Goal: Task Accomplishment & Management: Manage account settings

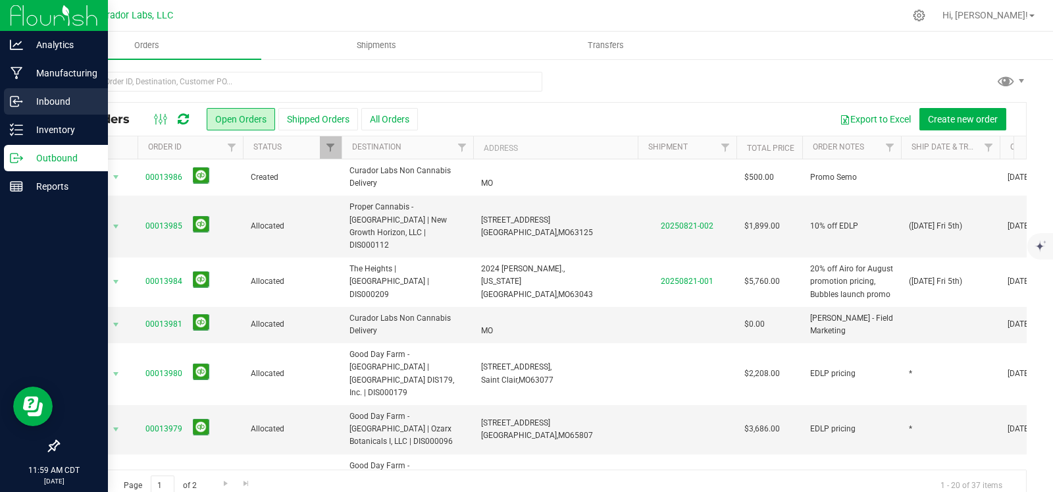
click at [16, 101] on line at bounding box center [17, 101] width 8 height 0
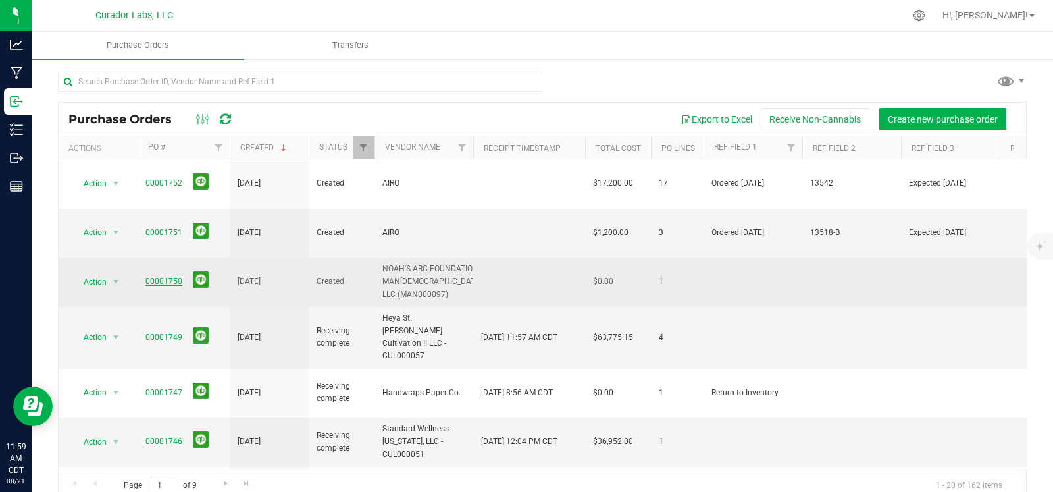
click at [153, 276] on link "00001750" at bounding box center [163, 280] width 37 height 9
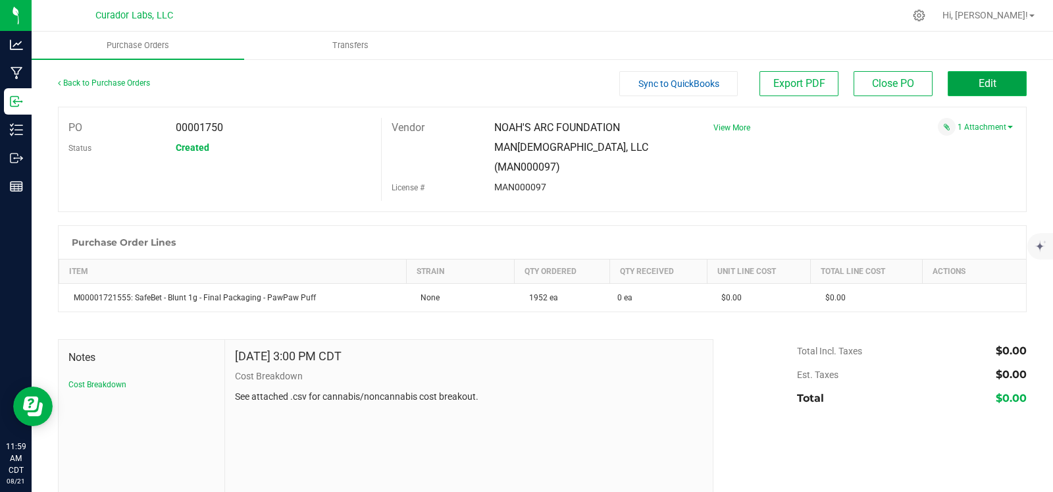
click at [979, 87] on span "Edit" at bounding box center [988, 83] width 18 height 13
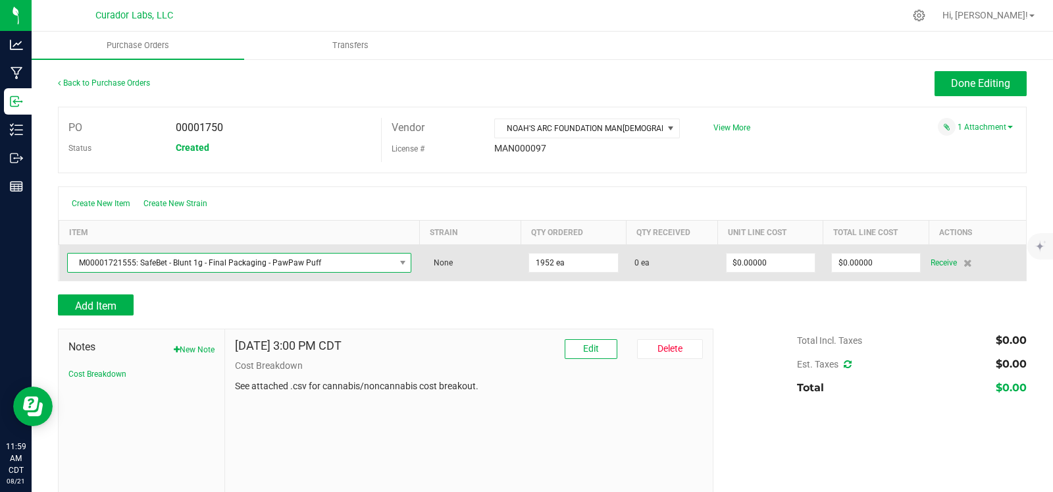
click at [158, 261] on span "M00001721555: SafeBet - Blunt 1g - Final Packaging - PawPaw Puff" at bounding box center [231, 262] width 327 height 18
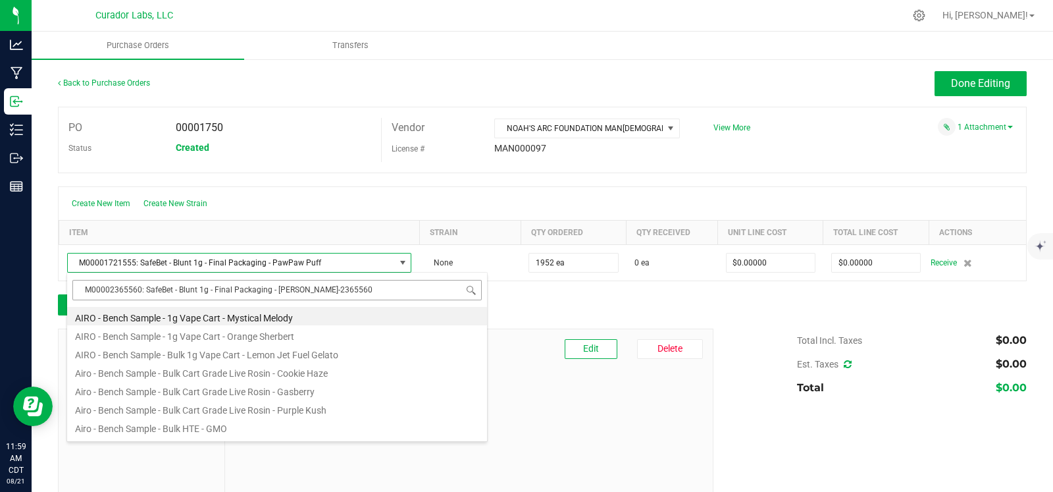
scroll to position [19, 332]
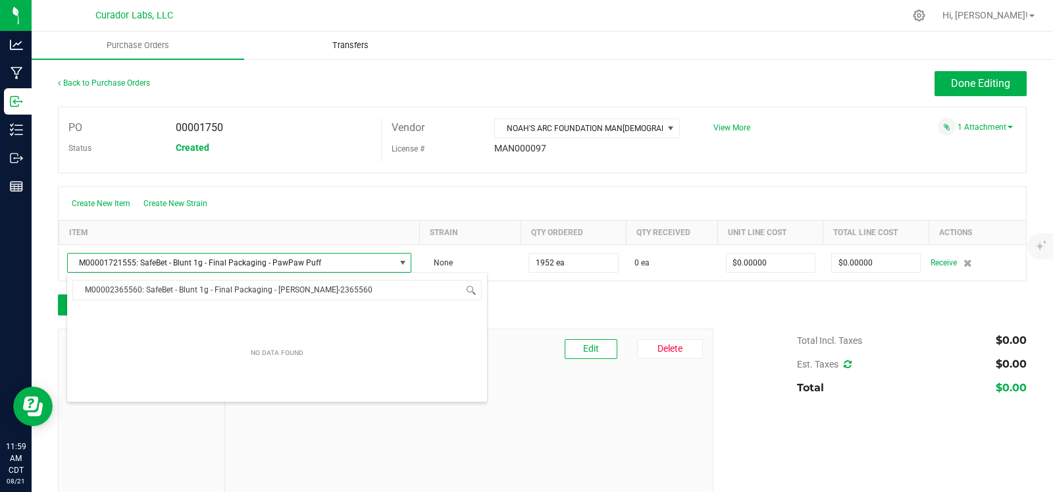
type input "M00002365560: SafeBet - Blunt 1g - Final Packaging - Lovie-2365560"
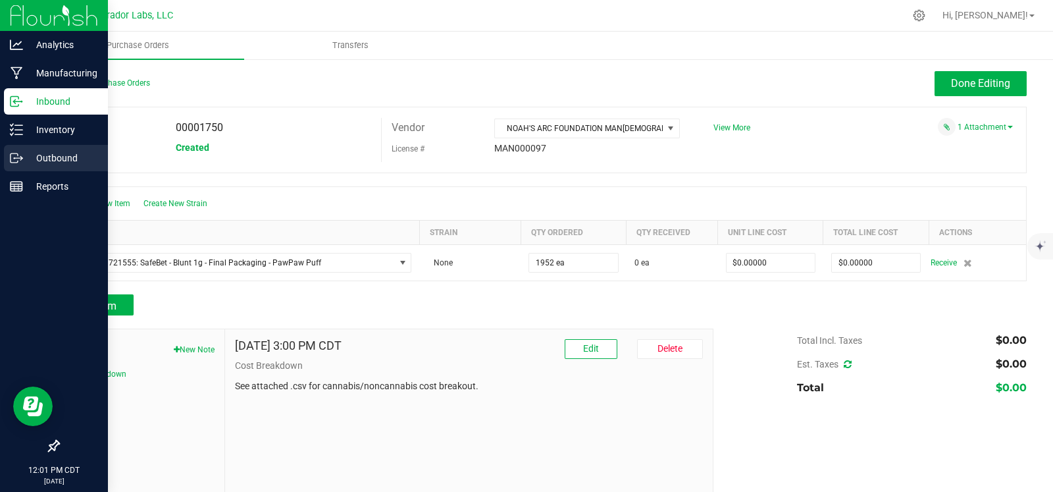
click at [20, 158] on line at bounding box center [18, 158] width 7 height 0
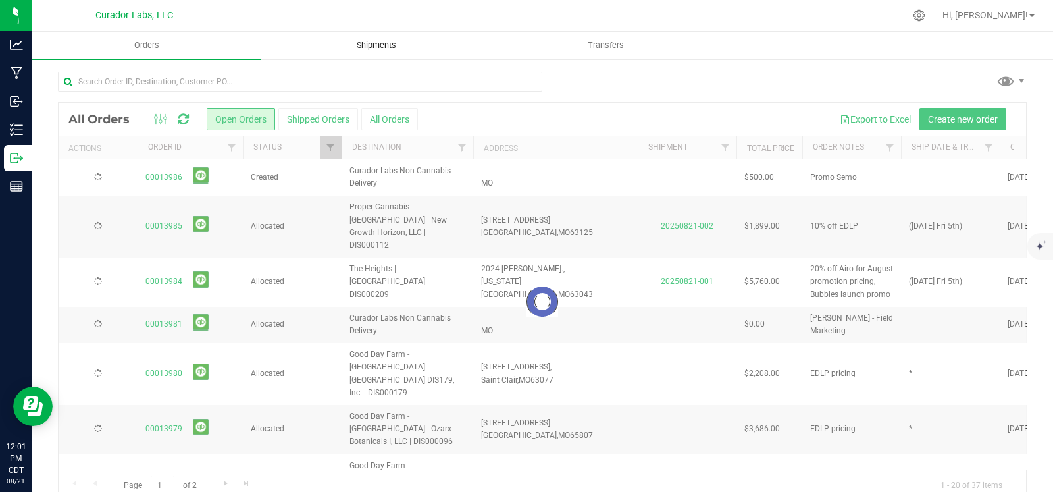
click at [382, 44] on span "Shipments" at bounding box center [376, 45] width 75 height 12
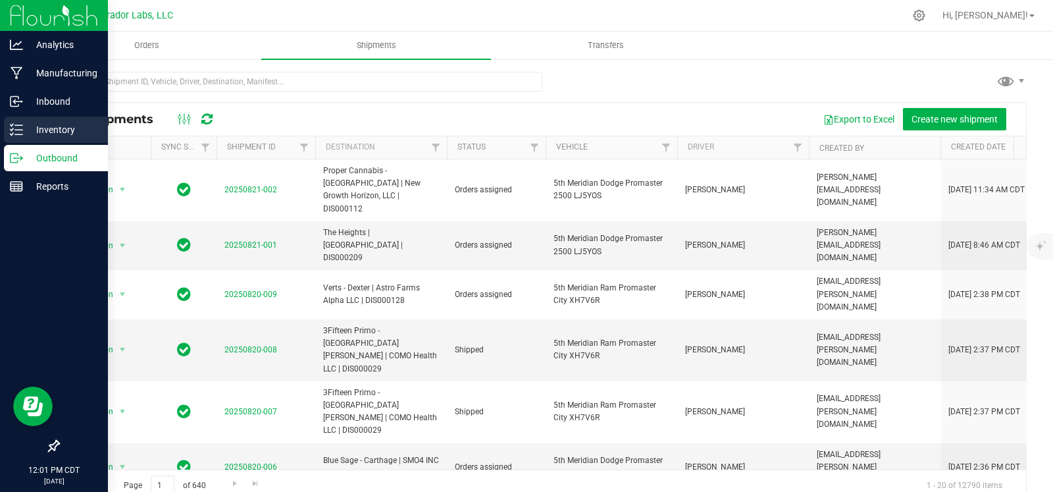
click at [20, 136] on div "Inventory" at bounding box center [56, 130] width 104 height 26
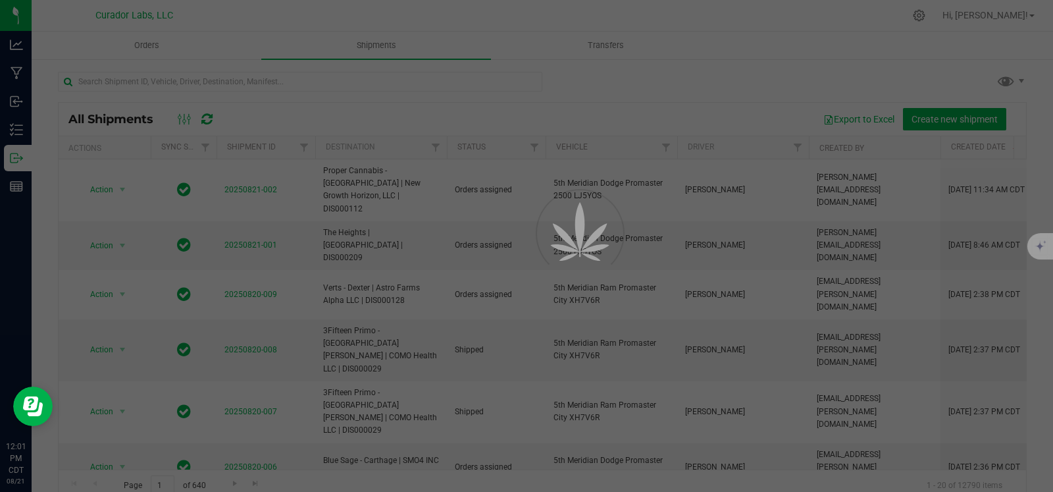
click at [155, 34] on div at bounding box center [526, 246] width 1053 height 492
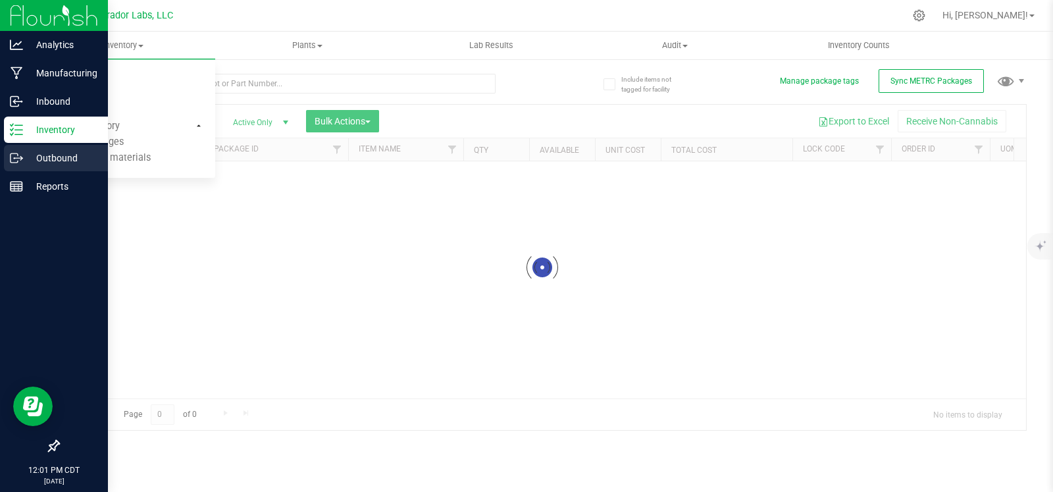
click at [13, 155] on icon at bounding box center [16, 157] width 13 height 13
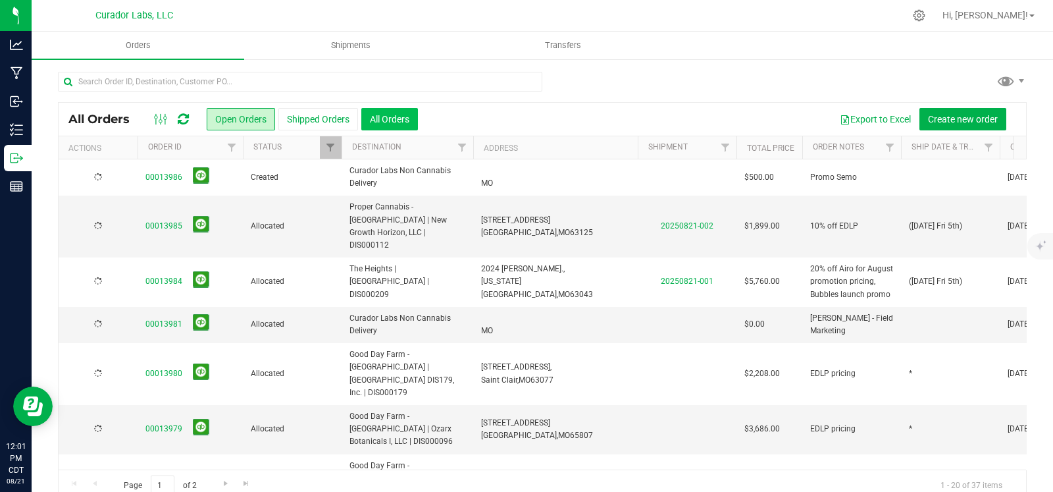
click at [410, 120] on button "All Orders" at bounding box center [389, 119] width 57 height 22
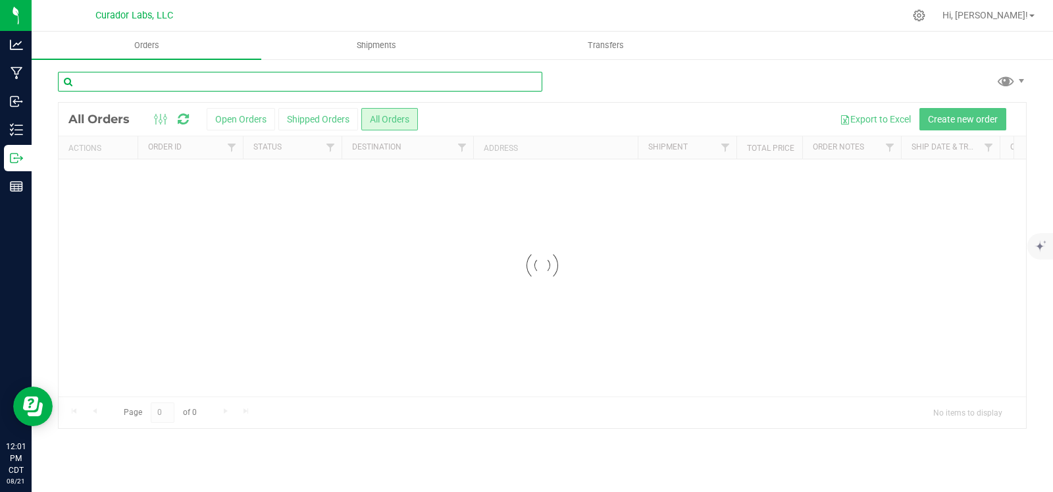
click at [177, 86] on input "text" at bounding box center [300, 82] width 484 height 20
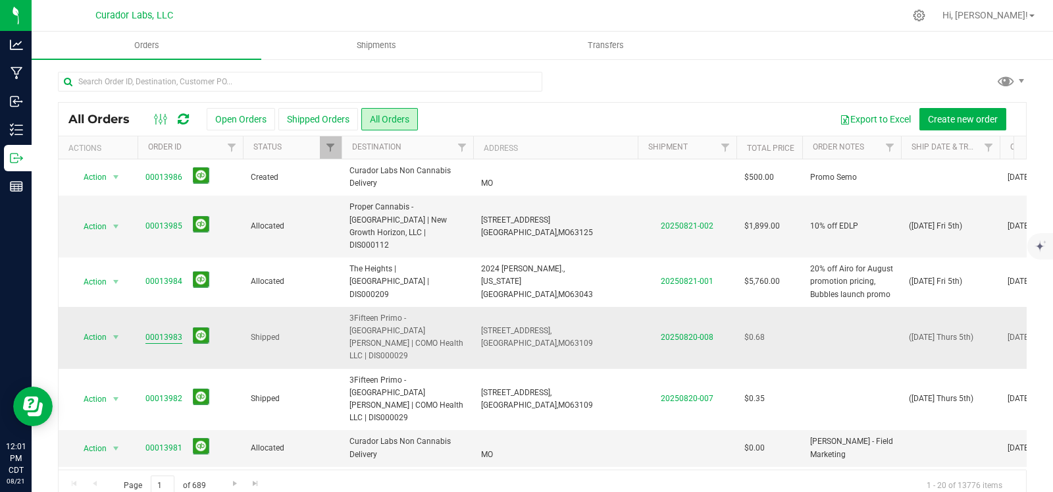
click at [158, 331] on link "00013983" at bounding box center [163, 337] width 37 height 13
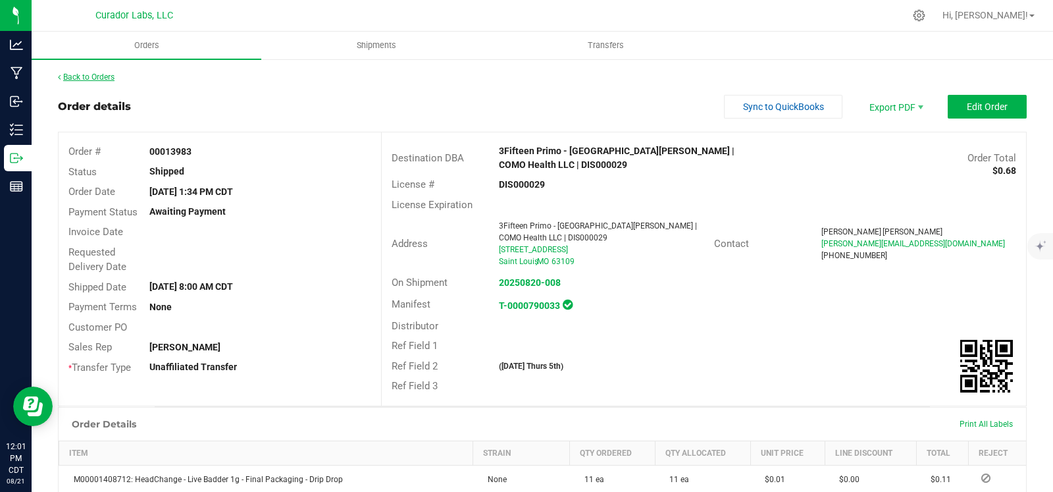
click at [81, 78] on link "Back to Orders" at bounding box center [86, 76] width 57 height 9
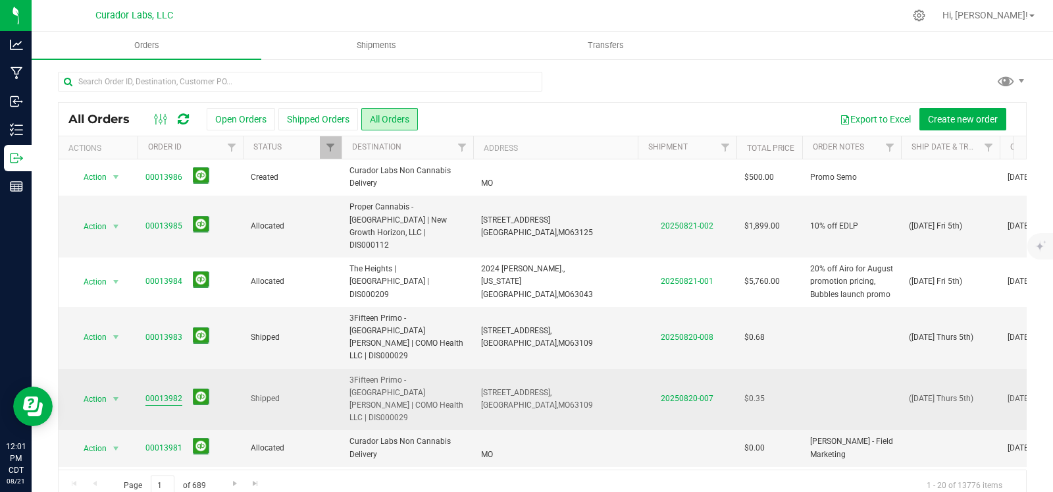
click at [159, 392] on link "00013982" at bounding box center [163, 398] width 37 height 13
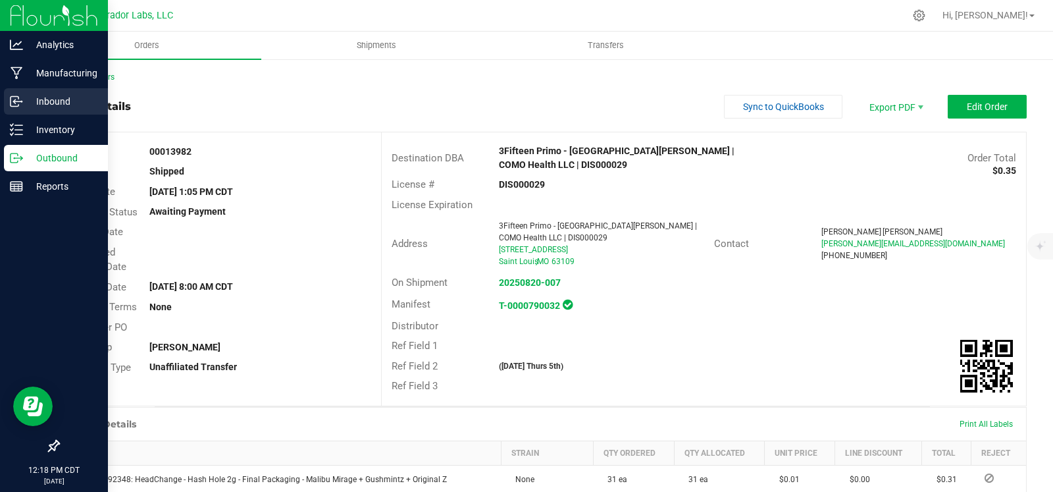
click at [26, 97] on p "Inbound" at bounding box center [62, 101] width 79 height 16
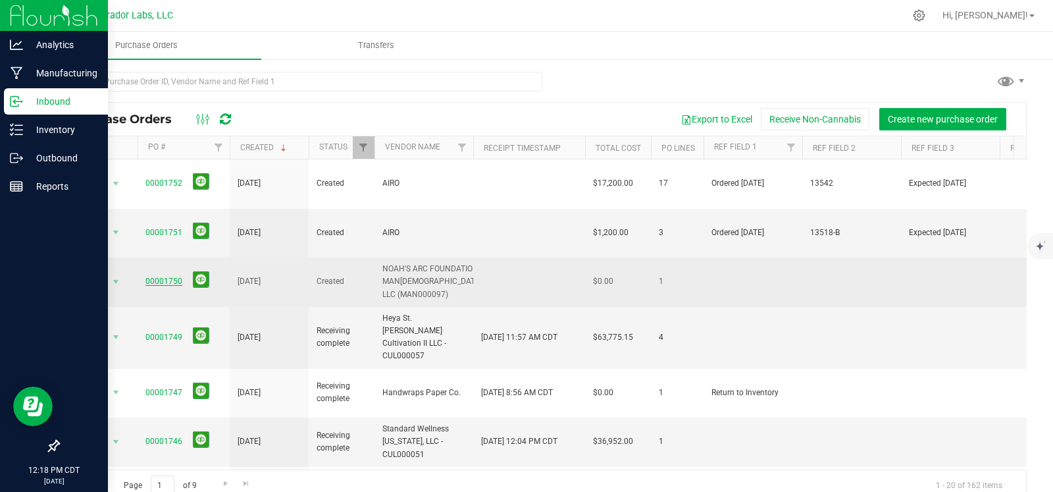
click at [157, 276] on link "00001750" at bounding box center [163, 280] width 37 height 9
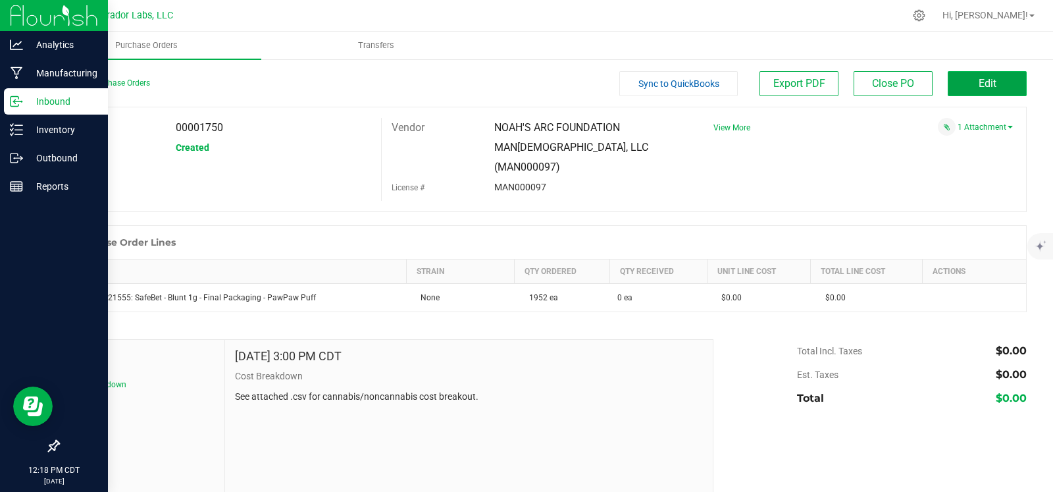
click at [979, 80] on span "Edit" at bounding box center [988, 83] width 18 height 13
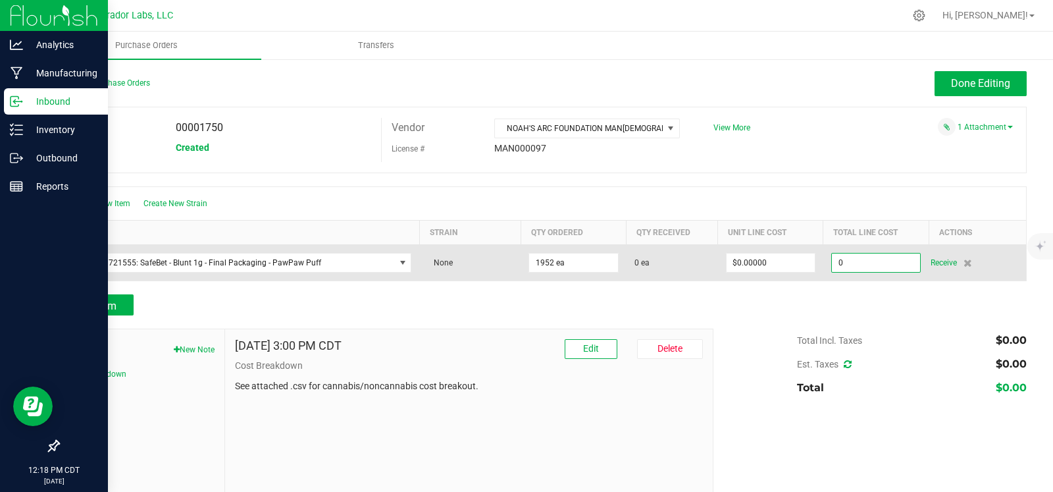
click at [856, 261] on input "0" at bounding box center [876, 262] width 88 height 18
paste input "491.24"
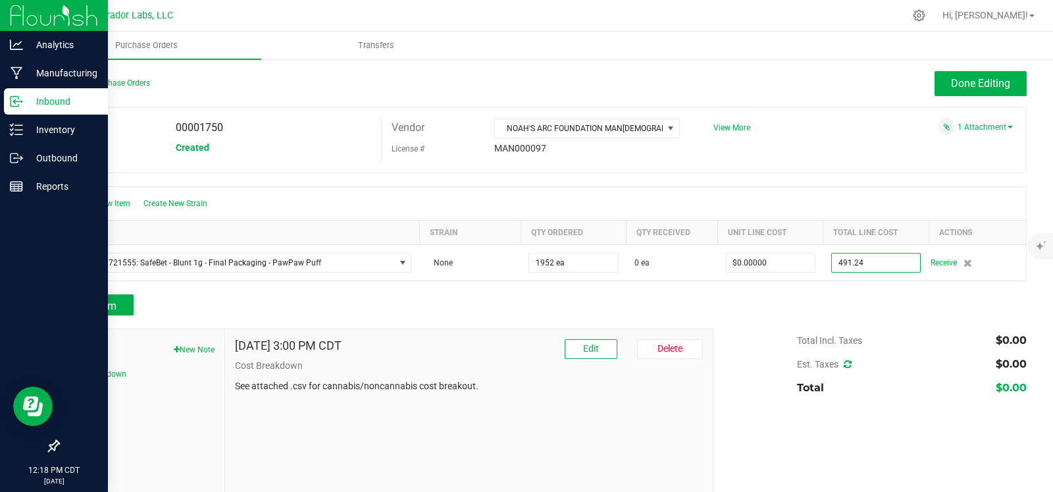
type input "$491.24000"
click at [773, 305] on div "Add Item" at bounding box center [542, 304] width 969 height 21
type input "1952"
type input "$0.25166"
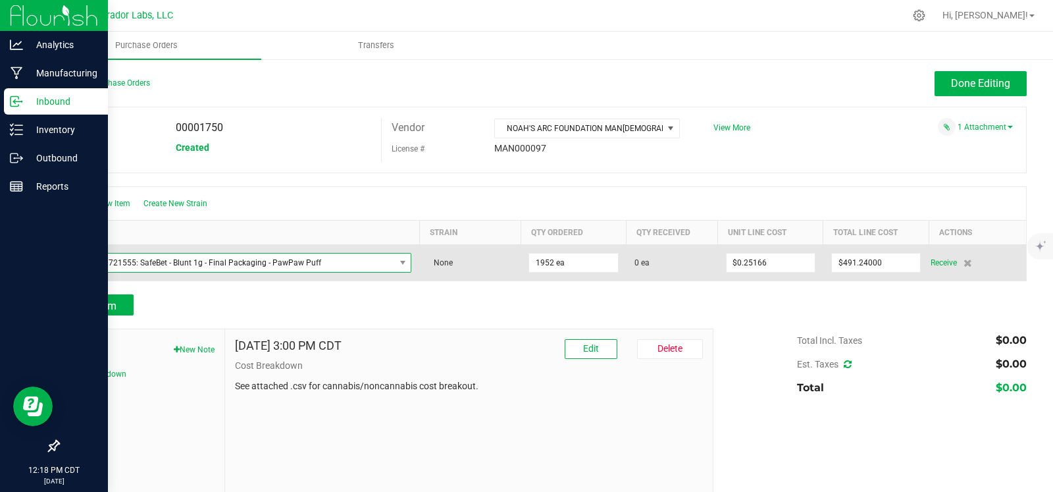
click at [357, 259] on span "M00001721555: SafeBet - Blunt 1g - Final Packaging - PawPaw Puff" at bounding box center [231, 262] width 327 height 18
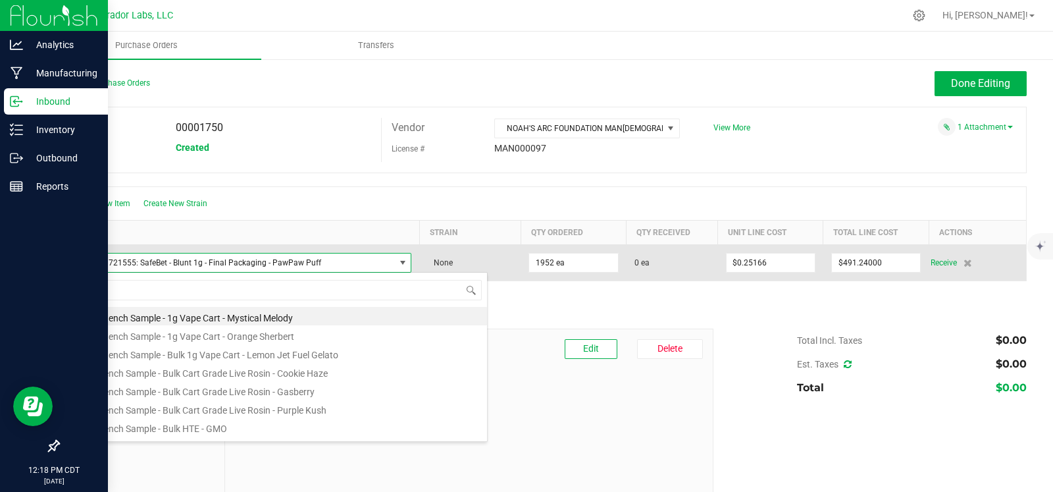
scroll to position [19, 332]
type input "lovie"
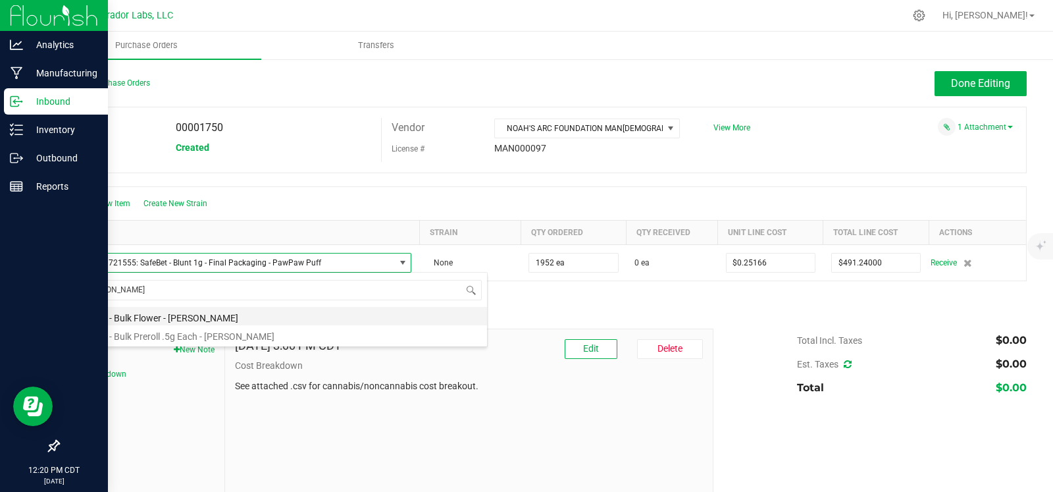
click at [373, 311] on li "SafeBet - Bulk Flower - Lovie" at bounding box center [277, 316] width 420 height 18
type input "1952.0000 g"
type input "$0.00000"
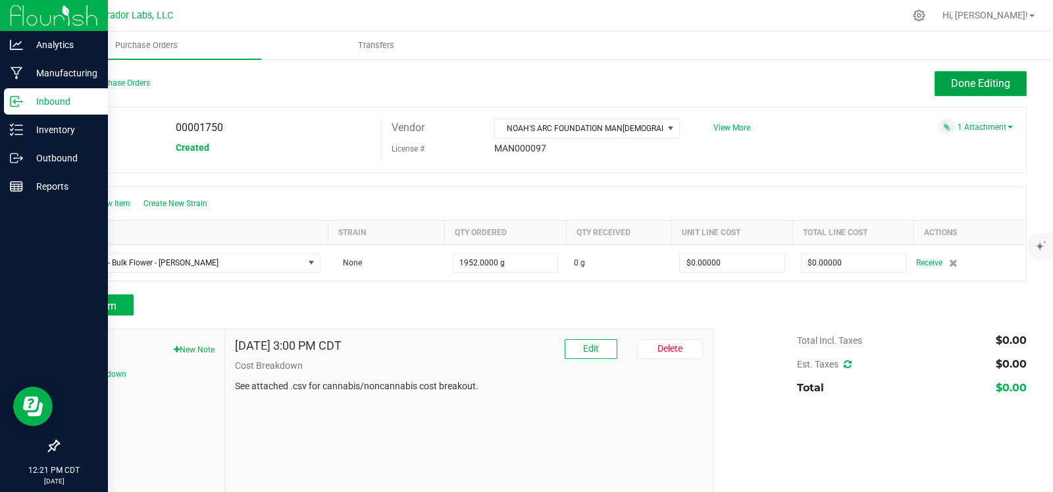
click at [945, 74] on button "Done Editing" at bounding box center [981, 83] width 92 height 25
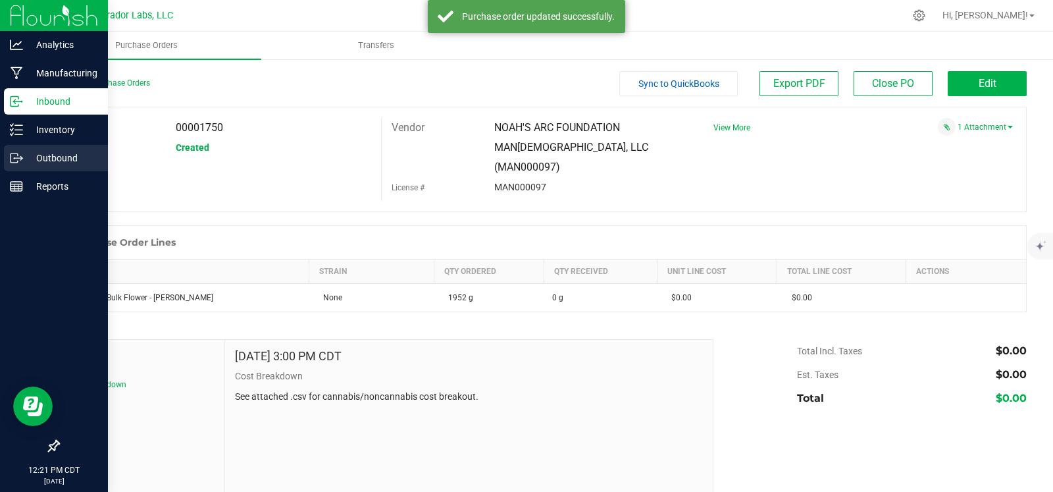
click at [29, 159] on p "Outbound" at bounding box center [62, 158] width 79 height 16
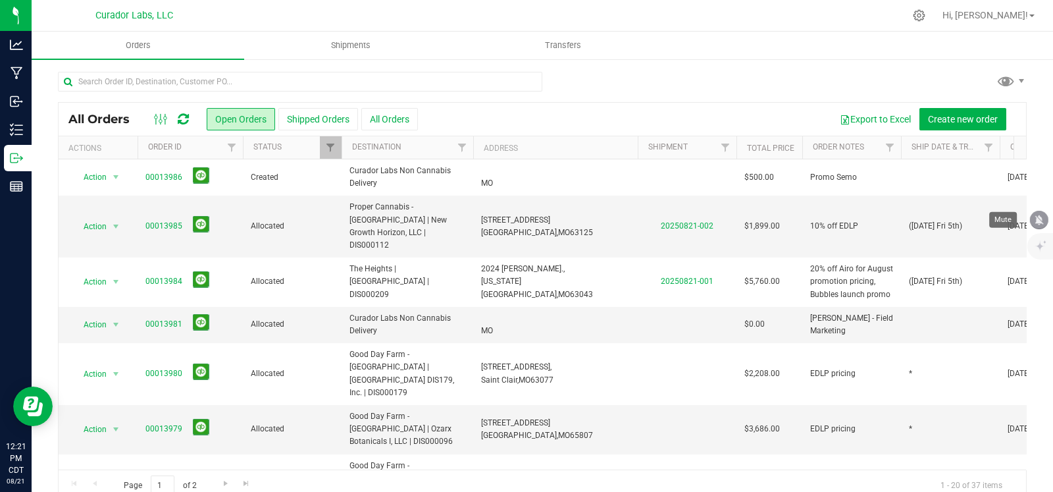
click at [1043, 219] on icon "mute" at bounding box center [1039, 220] width 12 height 12
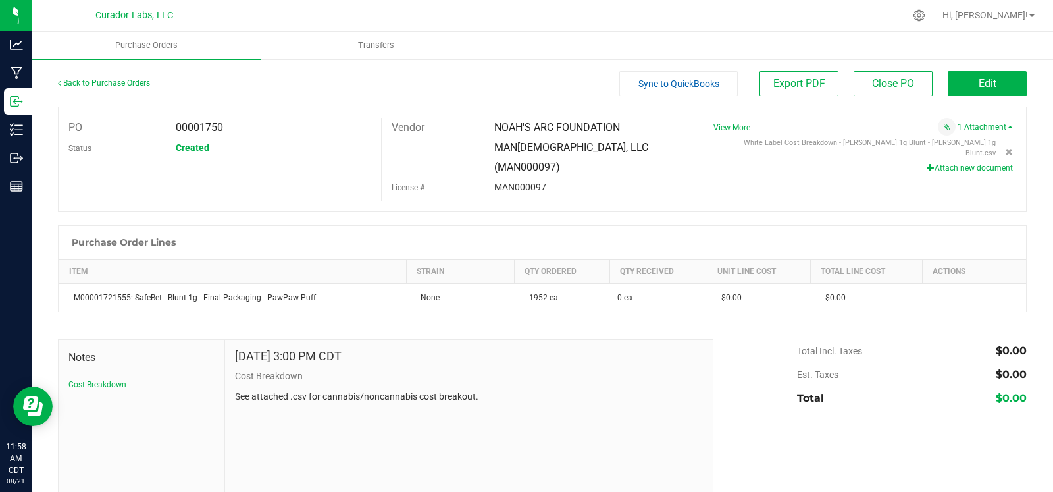
click at [106, 77] on div "Back to Purchase Orders" at bounding box center [179, 83] width 242 height 24
click at [105, 78] on div "Back to Purchase Orders" at bounding box center [179, 83] width 242 height 24
click at [105, 81] on link "Back to Purchase Orders" at bounding box center [104, 82] width 92 height 9
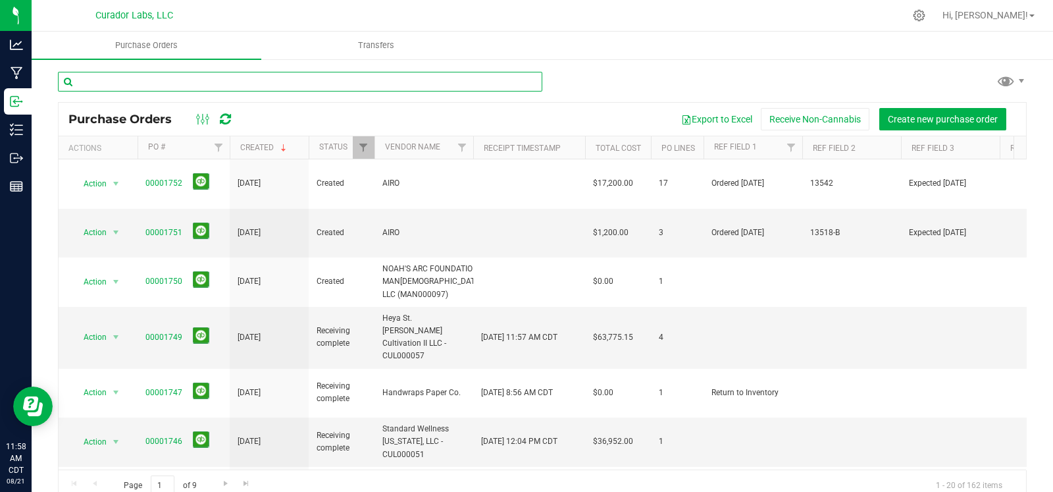
click at [242, 77] on input "text" at bounding box center [300, 82] width 484 height 20
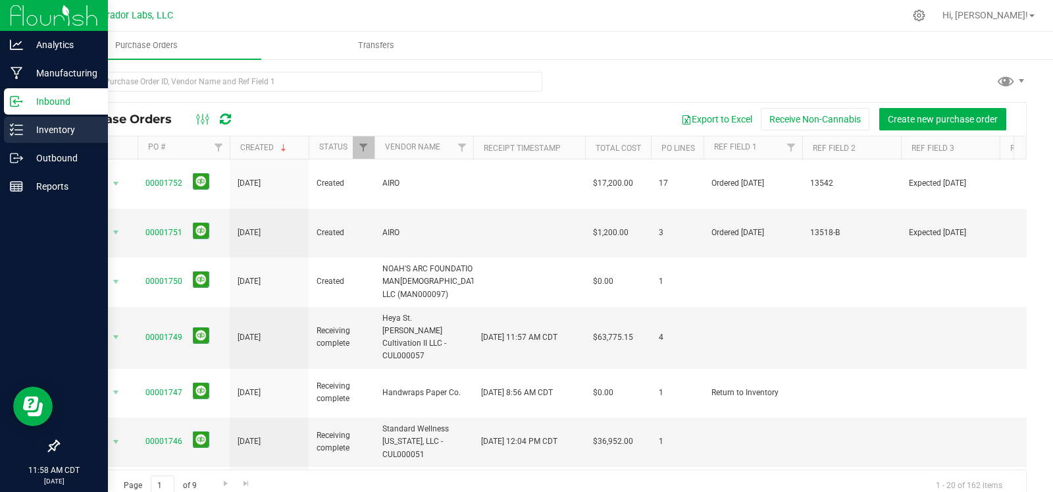
click at [18, 134] on line at bounding box center [18, 134] width 7 height 0
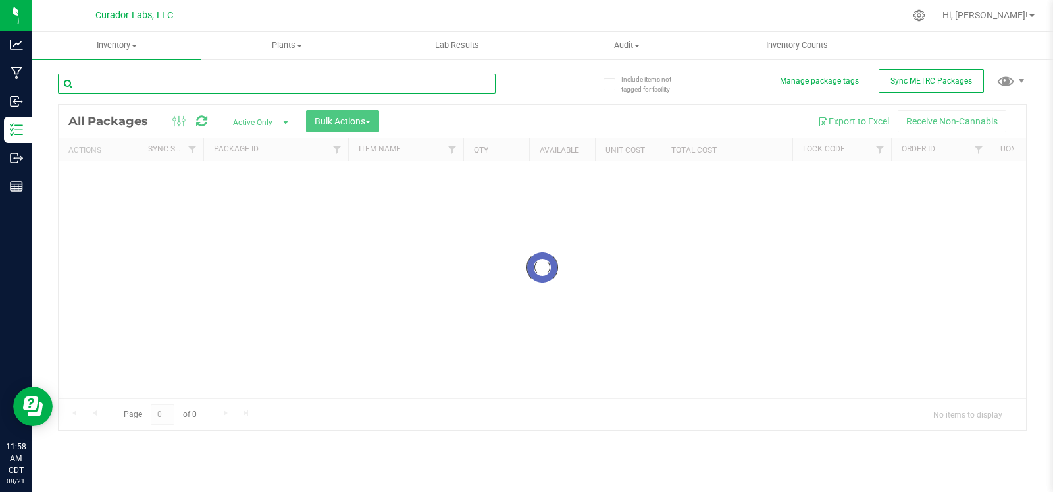
click at [205, 87] on input "text" at bounding box center [277, 84] width 438 height 20
paste input "M00002365560: SafeBet - Blunt 1g - Final Packaging - Lovie"
type input "M00002365560: SafeBet - Blunt 1g - Final Packaging - Lovie"
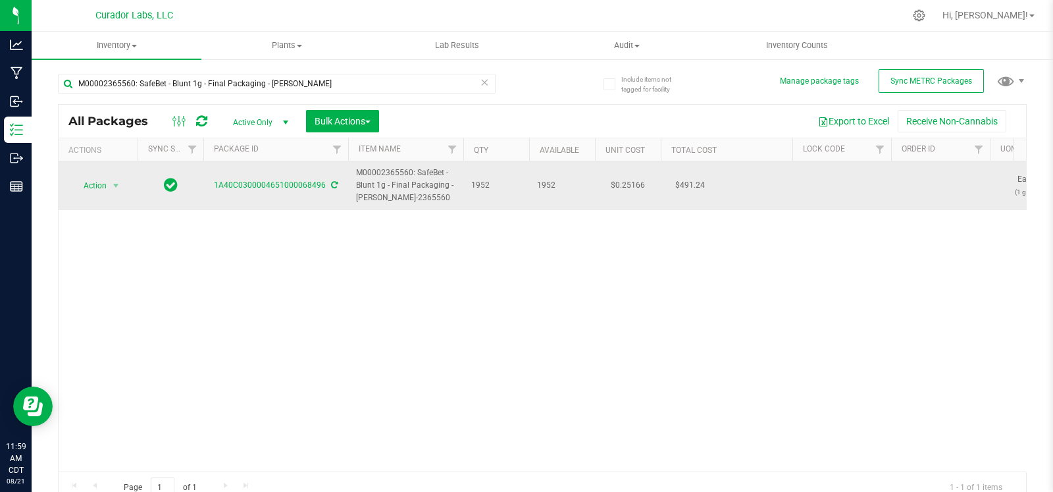
drag, startPoint x: 425, startPoint y: 197, endPoint x: 353, endPoint y: 178, distance: 74.2
click at [353, 178] on td "M00002365560: SafeBet - Blunt 1g - Final Packaging - Lovie-2365560" at bounding box center [405, 185] width 115 height 49
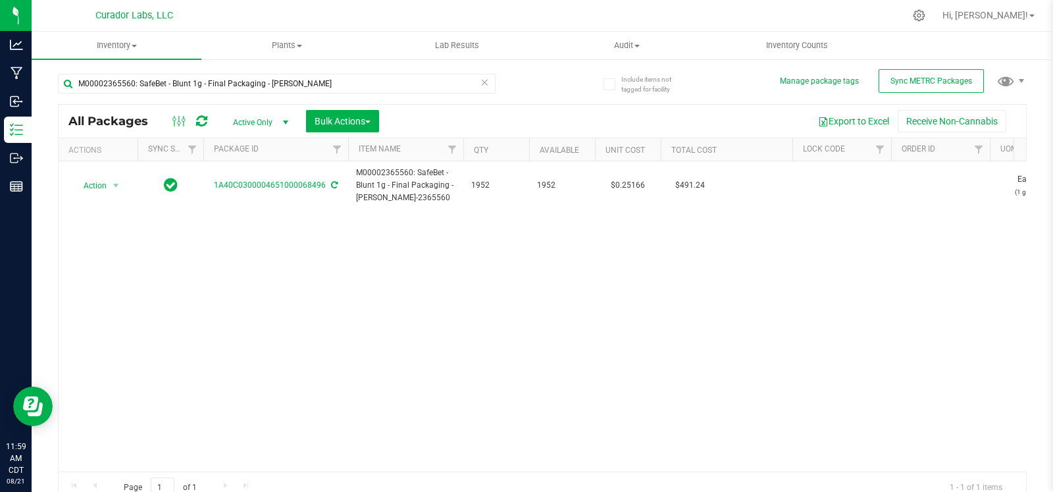
copy span "M00002365560: SafeBet - Blunt 1g - Final Packaging - Lovie-2365560"
click at [444, 272] on div "Action Action Adjust qty Create package Edit attributes Global inventory Locate…" at bounding box center [543, 316] width 968 height 310
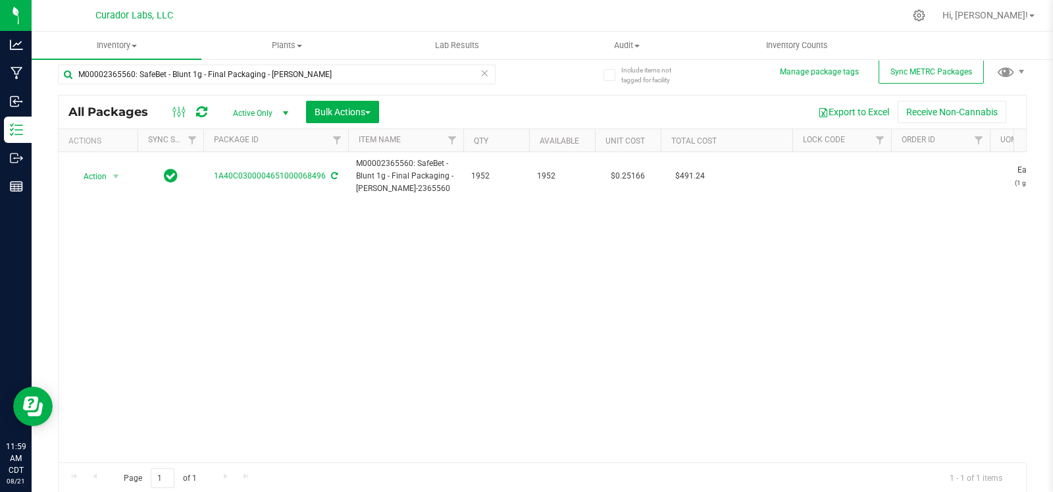
scroll to position [11, 0]
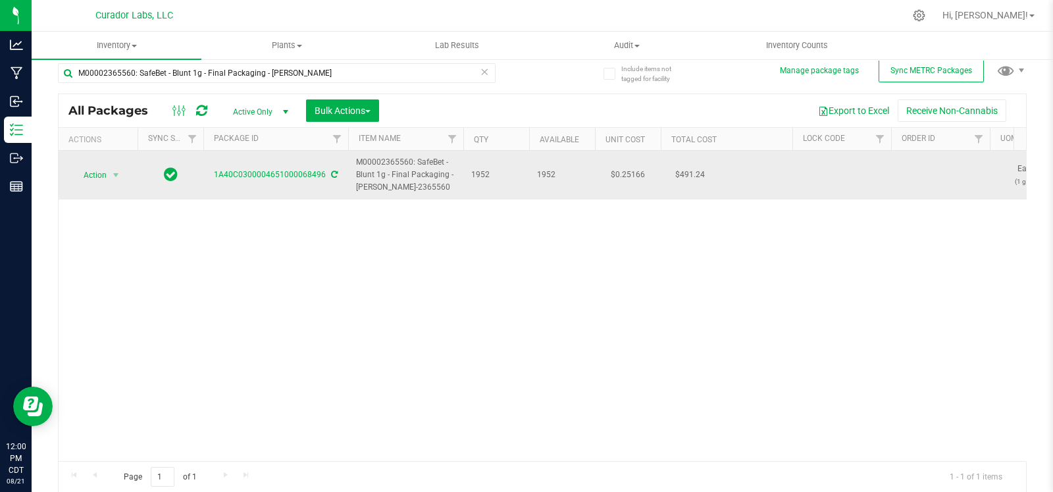
drag, startPoint x: 423, startPoint y: 188, endPoint x: 336, endPoint y: 163, distance: 91.2
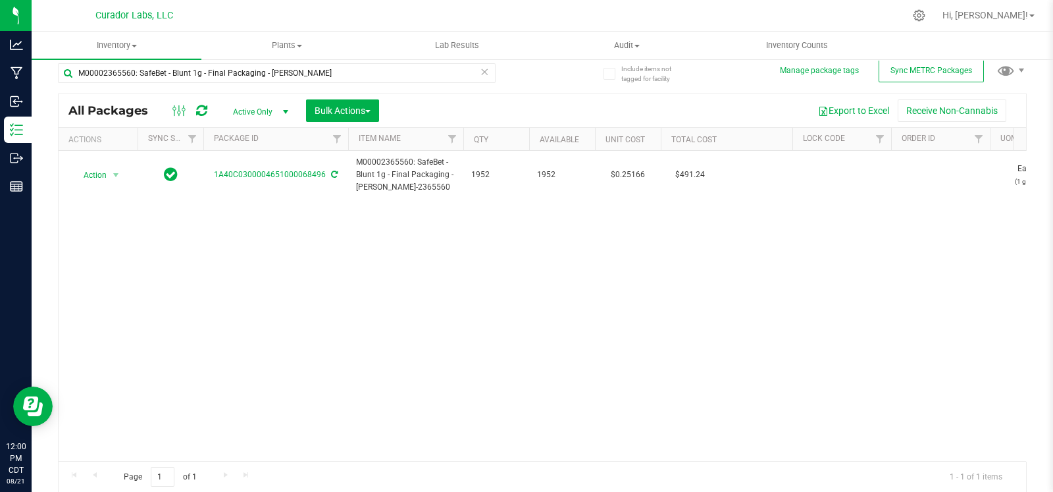
copy tr "M00002365560: SafeBet - Blunt 1g - Final Packaging - Lovie-2365560"
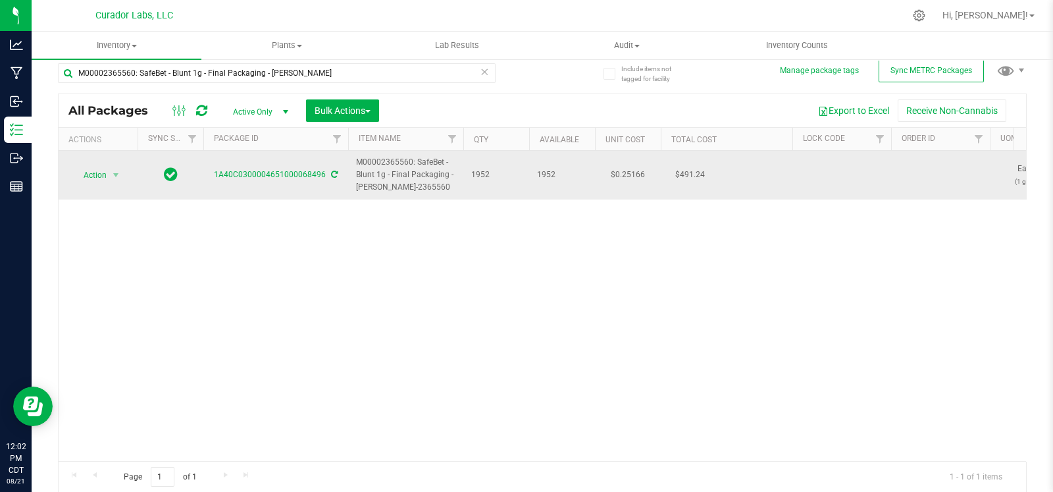
click at [402, 185] on span "M00002365560: SafeBet - Blunt 1g - Final Packaging - Lovie-2365560" at bounding box center [405, 175] width 99 height 38
drag, startPoint x: 415, startPoint y: 184, endPoint x: 349, endPoint y: 169, distance: 68.2
click at [349, 169] on td "M00002365560: SafeBet - Blunt 1g - Final Packaging - Lovie-2365560" at bounding box center [405, 175] width 115 height 49
copy span "M00002365560: SafeBet - Blunt 1g - Final Packaging - Lovie-2365560"
click at [417, 189] on span "M00002365560: SafeBet - Blunt 1g - Final Packaging - Lovie-2365560" at bounding box center [405, 175] width 99 height 38
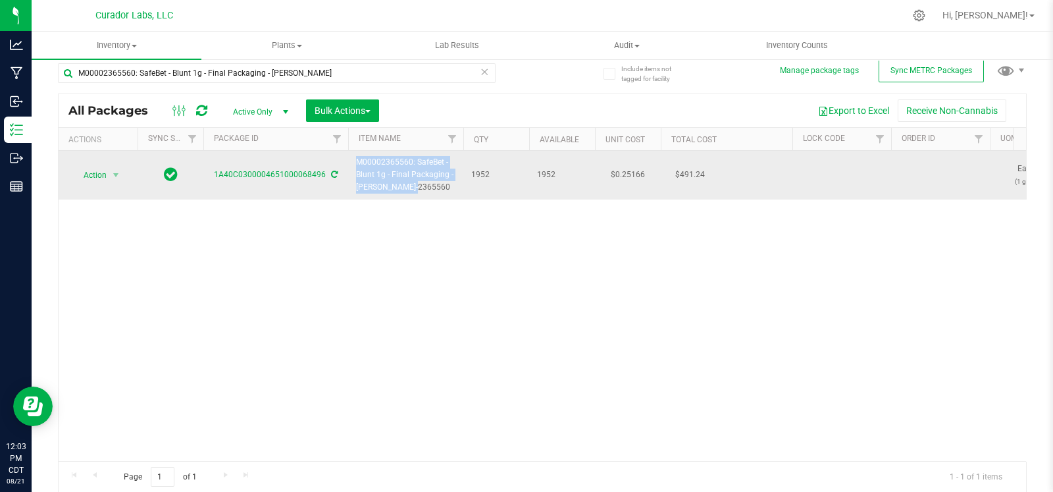
drag, startPoint x: 373, startPoint y: 186, endPoint x: 342, endPoint y: 159, distance: 41.1
copy tr "M00002365560: SafeBet - Blunt 1g - Final Packaging - Lovie"
click at [692, 172] on span "$491.24" at bounding box center [690, 174] width 43 height 19
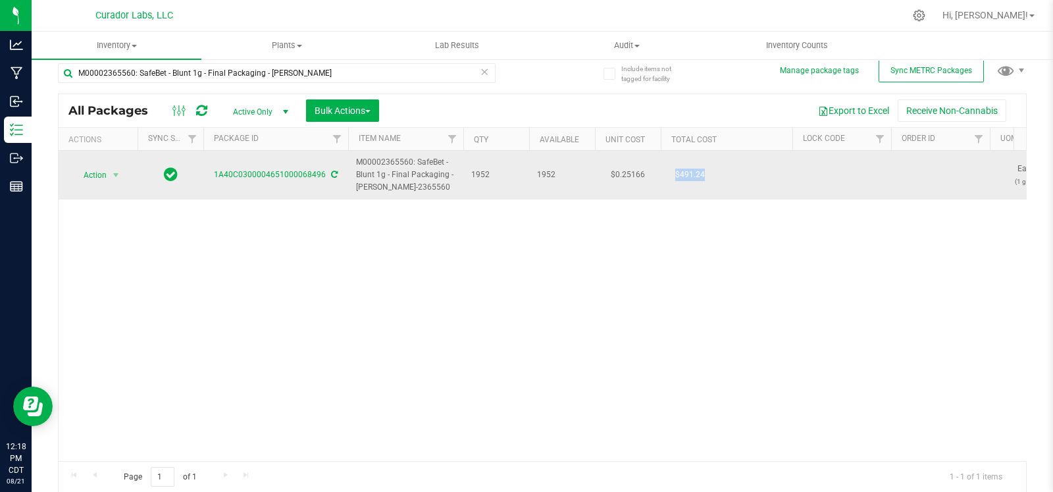
click at [692, 172] on span "$491.24" at bounding box center [690, 174] width 43 height 19
copy span "$491.24"
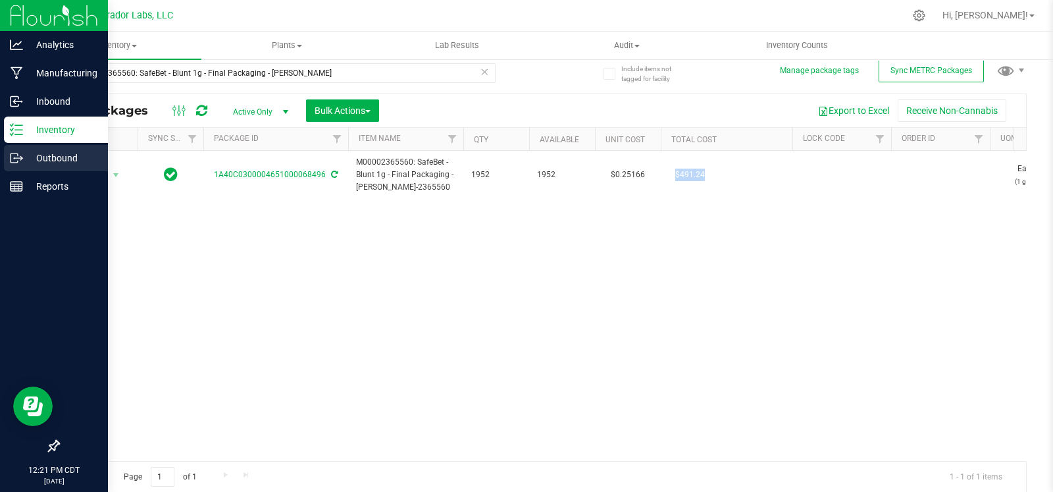
click at [10, 166] on div "Outbound" at bounding box center [56, 158] width 104 height 26
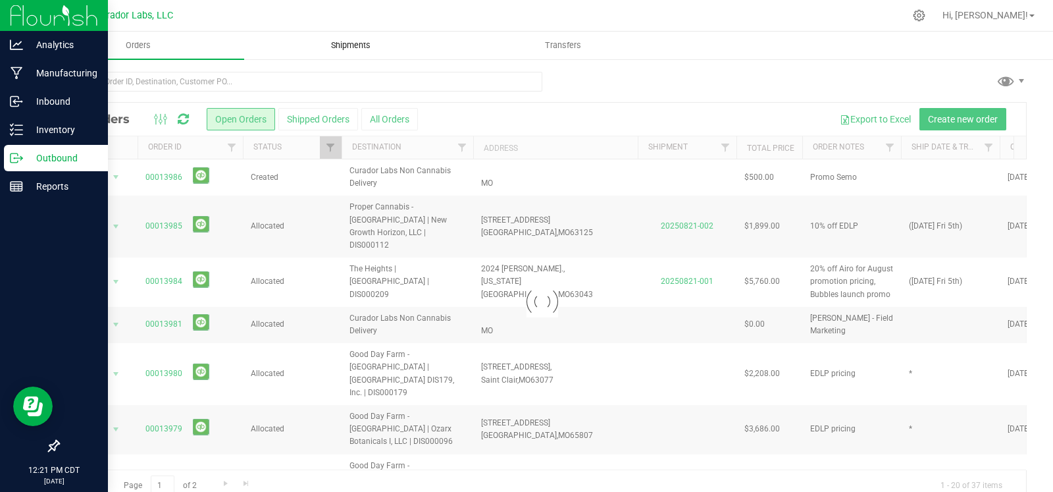
click at [339, 42] on span "Shipments" at bounding box center [350, 45] width 75 height 12
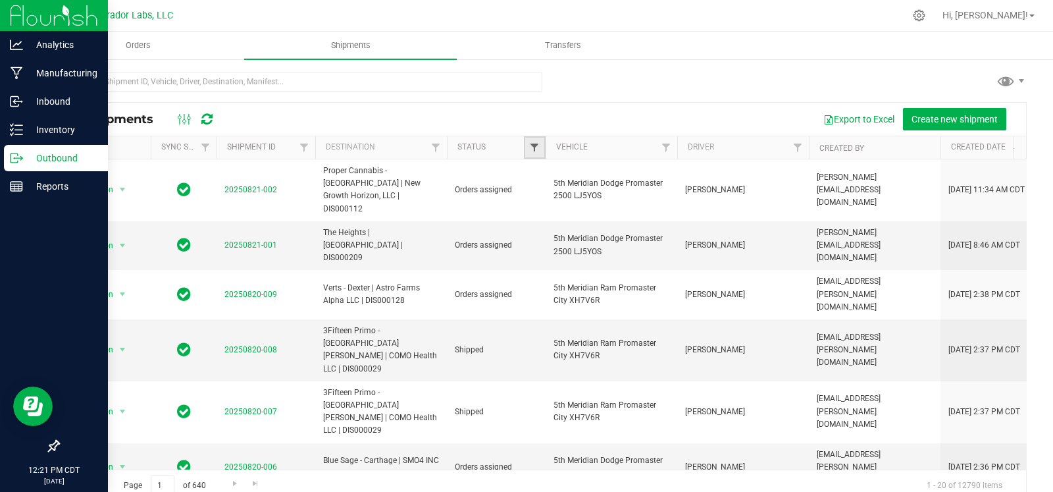
click at [537, 144] on span "Filter" at bounding box center [534, 147] width 11 height 11
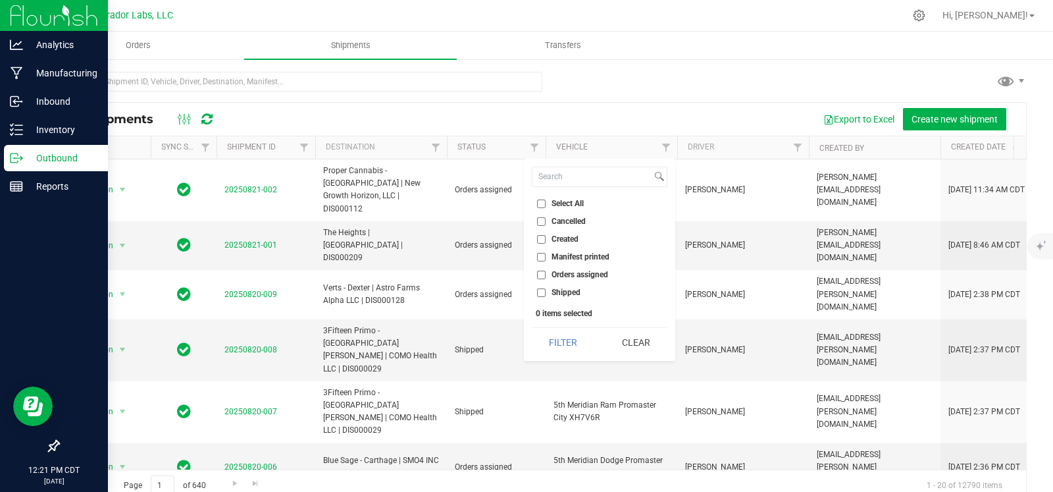
click at [561, 268] on li "Orders assigned" at bounding box center [600, 275] width 136 height 14
click at [556, 276] on span "Orders assigned" at bounding box center [580, 275] width 57 height 8
click at [546, 276] on input "Orders assigned" at bounding box center [541, 275] width 9 height 9
checkbox input "true"
click at [550, 336] on button "Filter" at bounding box center [563, 342] width 63 height 29
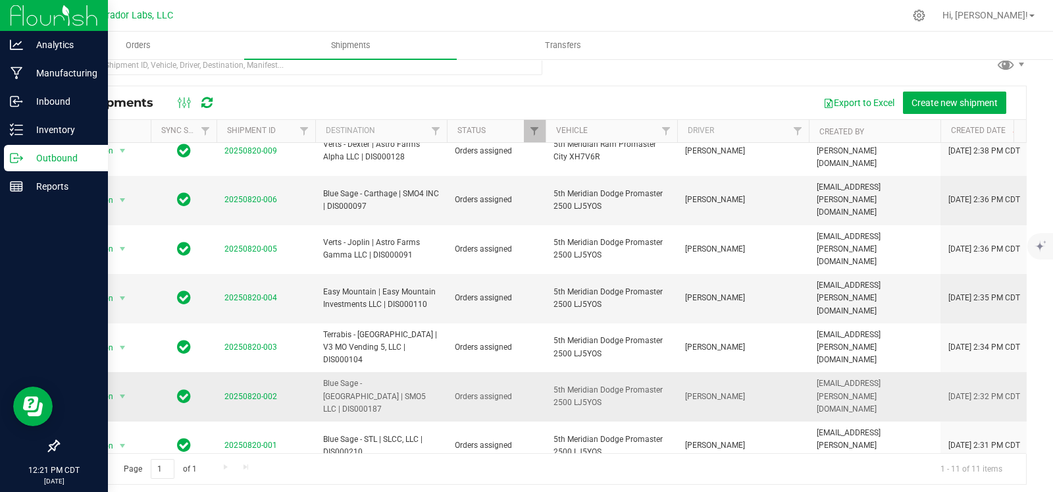
scroll to position [22, 0]
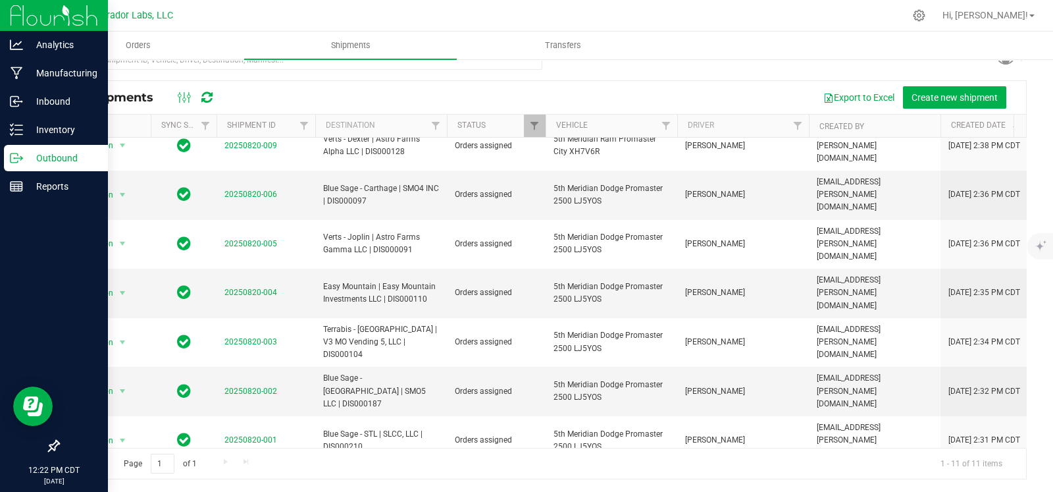
click at [126, 484] on span "select" at bounding box center [122, 489] width 11 height 11
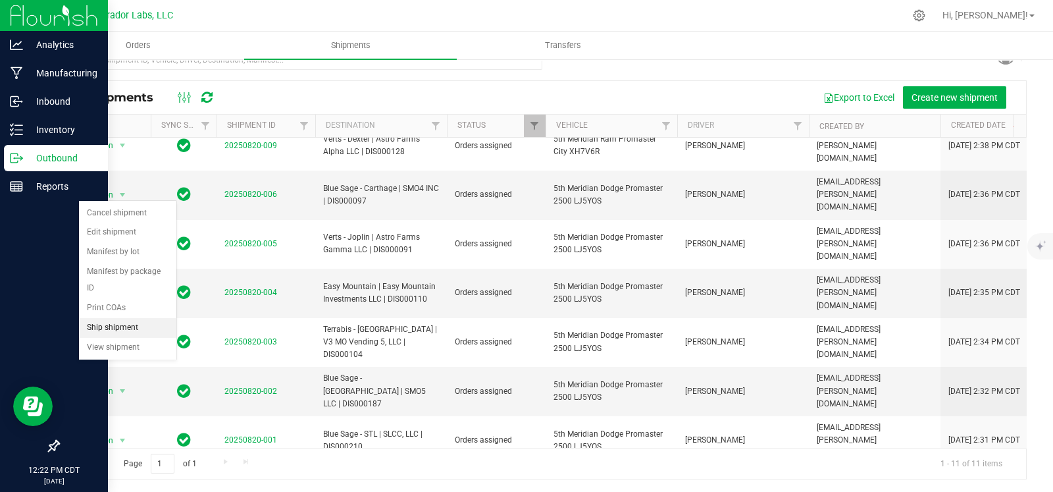
click at [128, 327] on li "Ship shipment" at bounding box center [127, 328] width 97 height 20
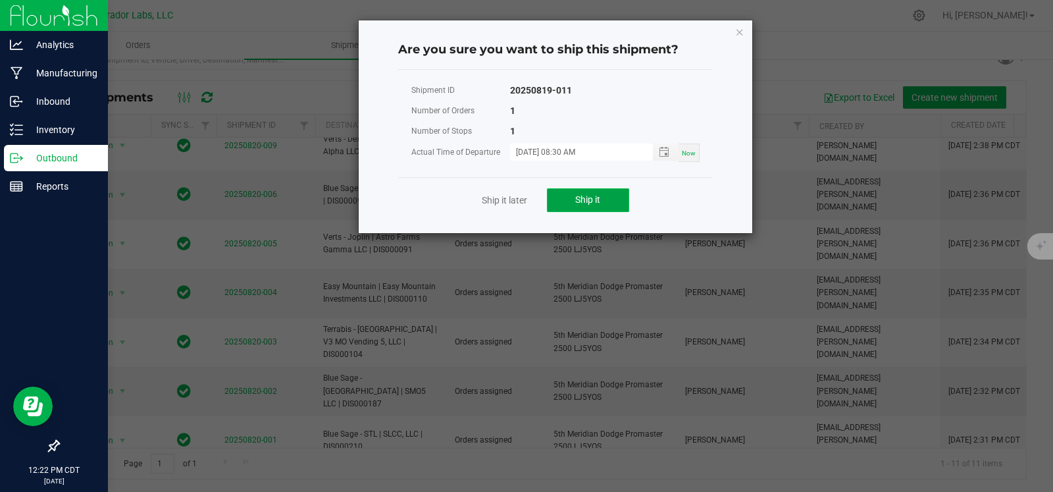
click at [579, 207] on button "Ship it" at bounding box center [588, 200] width 82 height 24
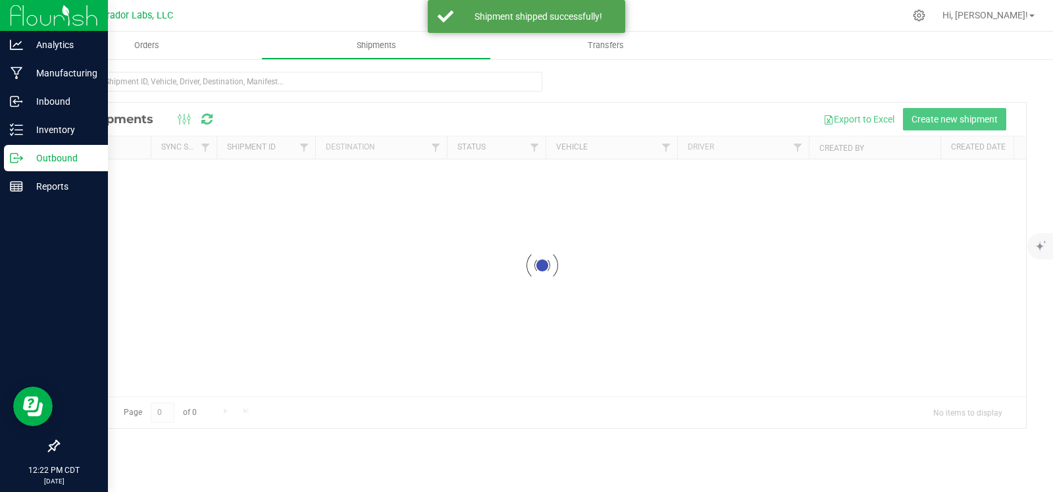
scroll to position [0, 0]
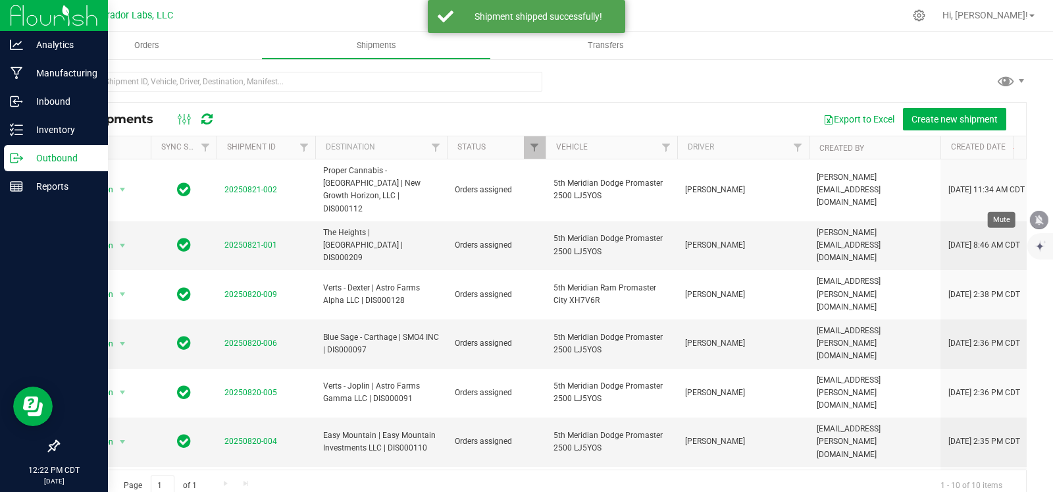
click at [1043, 224] on icon "mute" at bounding box center [1039, 220] width 12 height 12
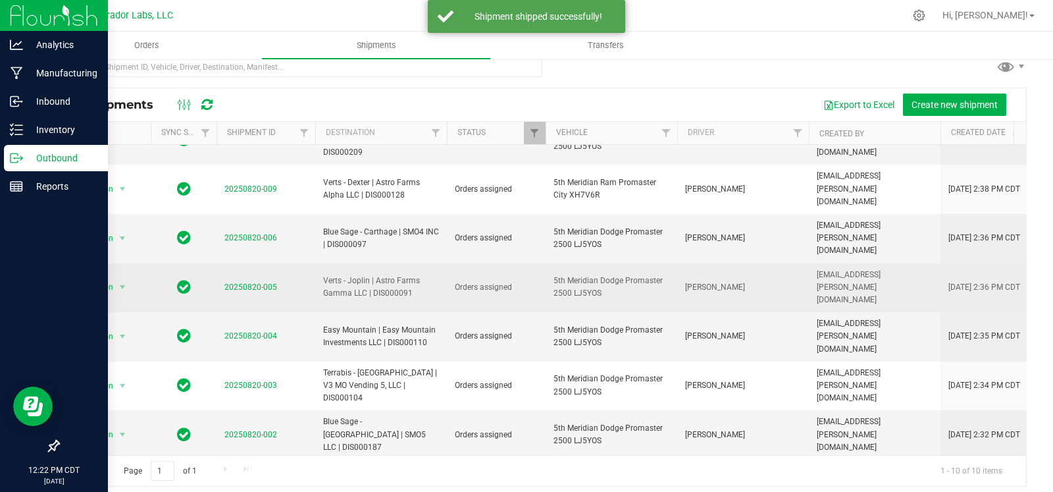
scroll to position [22, 0]
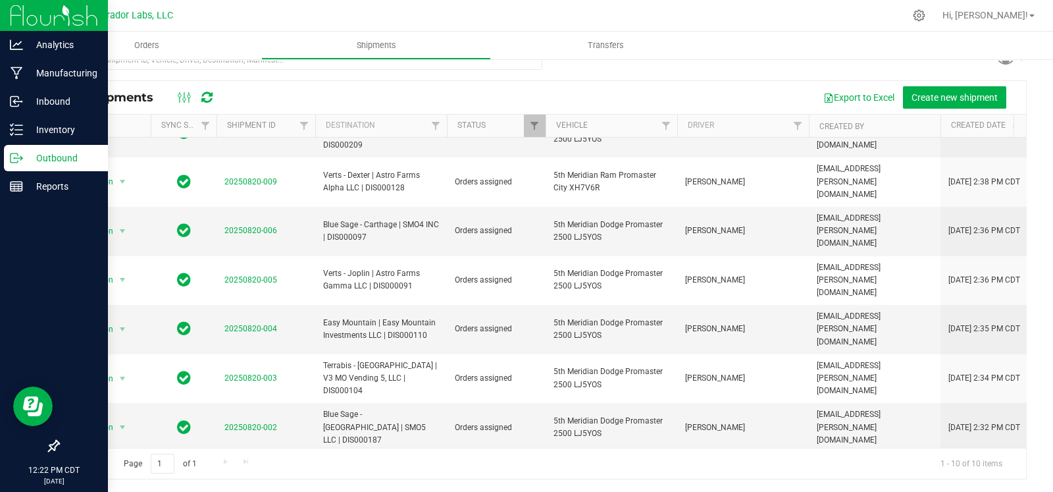
click at [125, 471] on span "select" at bounding box center [122, 476] width 11 height 11
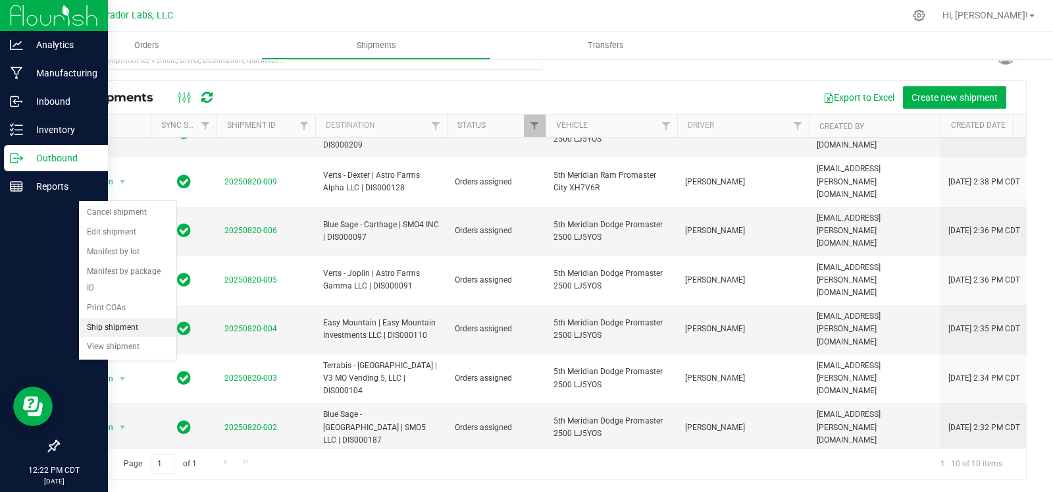
click at [124, 327] on li "Ship shipment" at bounding box center [127, 328] width 97 height 20
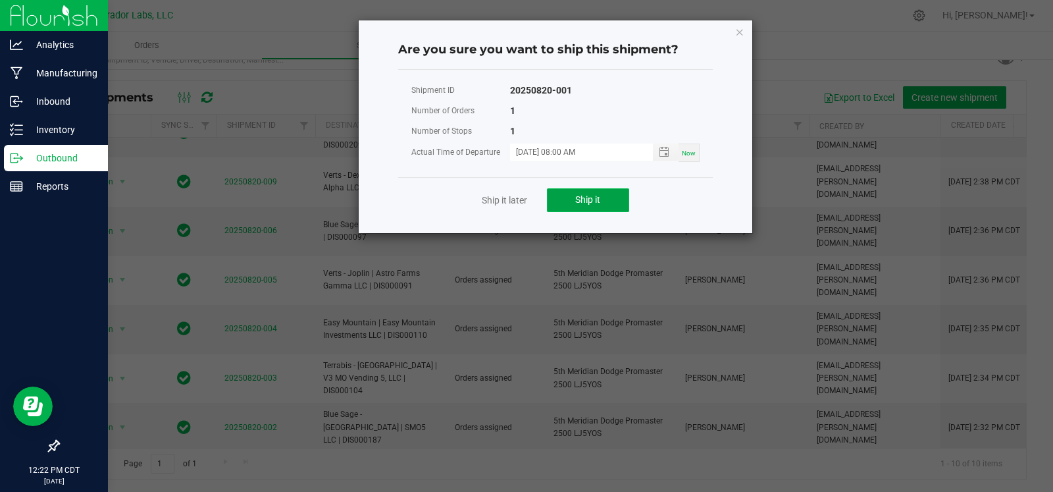
click at [602, 195] on button "Ship it" at bounding box center [588, 200] width 82 height 24
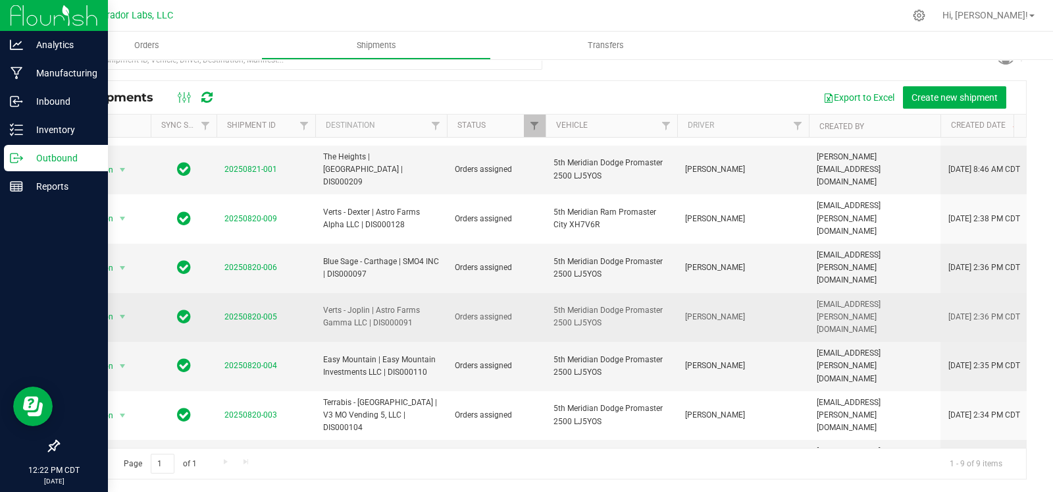
scroll to position [0, 0]
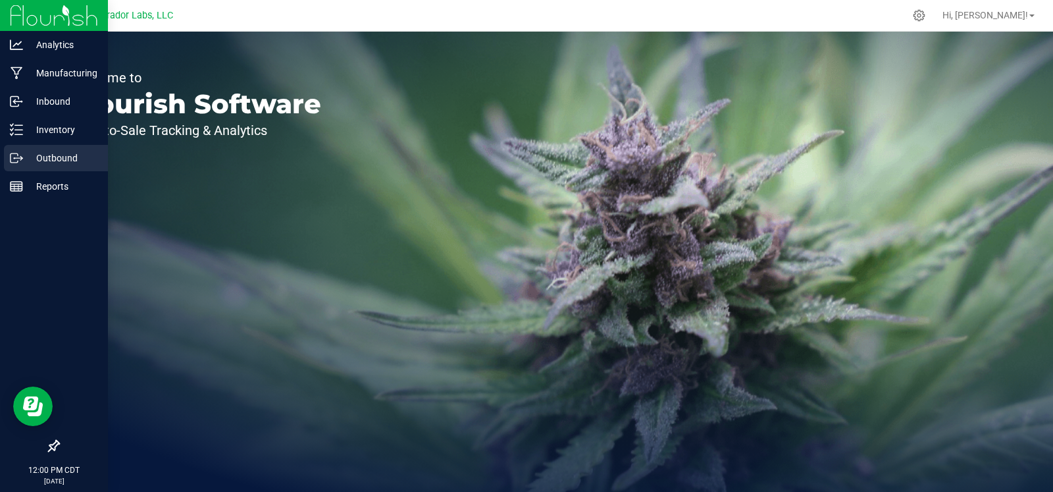
click at [14, 154] on icon at bounding box center [16, 157] width 13 height 13
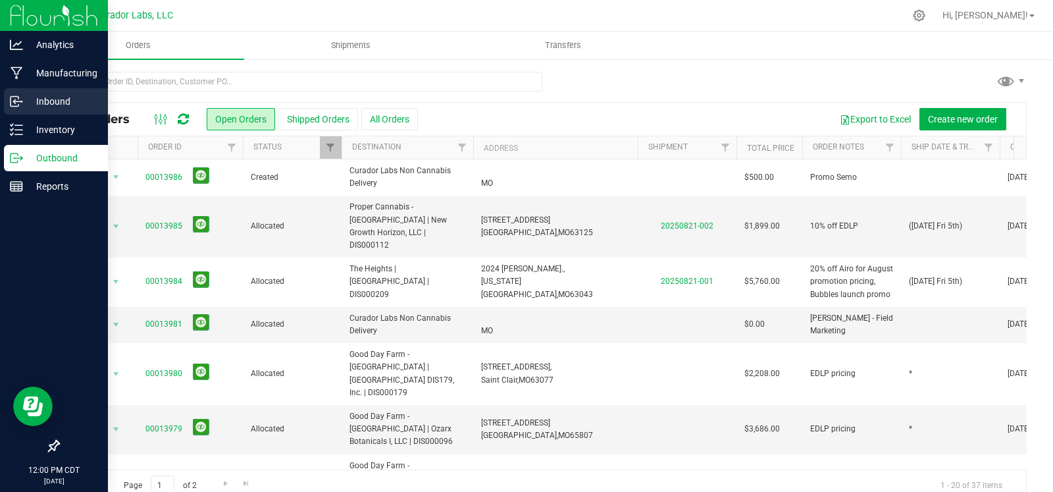
click at [19, 107] on icon at bounding box center [16, 101] width 13 height 13
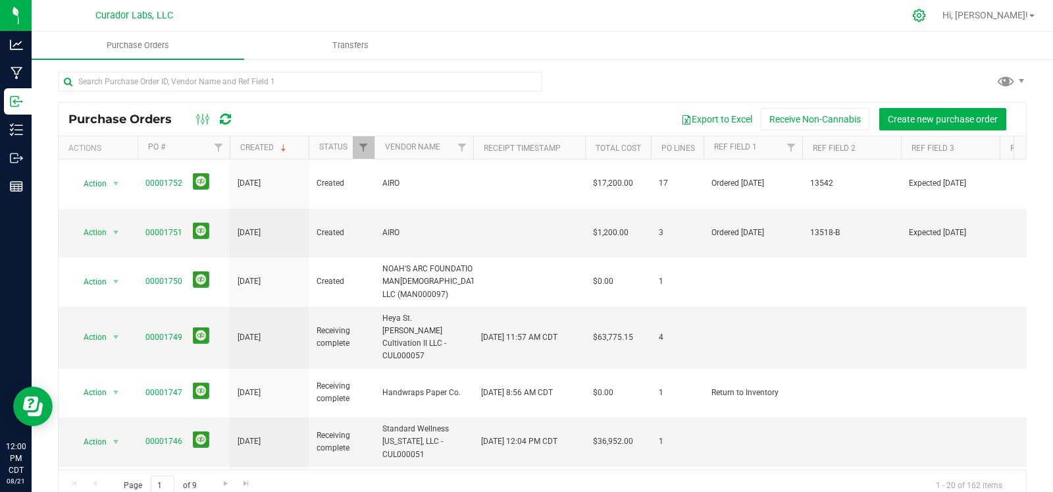
click at [936, 5] on div at bounding box center [919, 15] width 33 height 28
click at [926, 12] on icon at bounding box center [919, 16] width 14 height 14
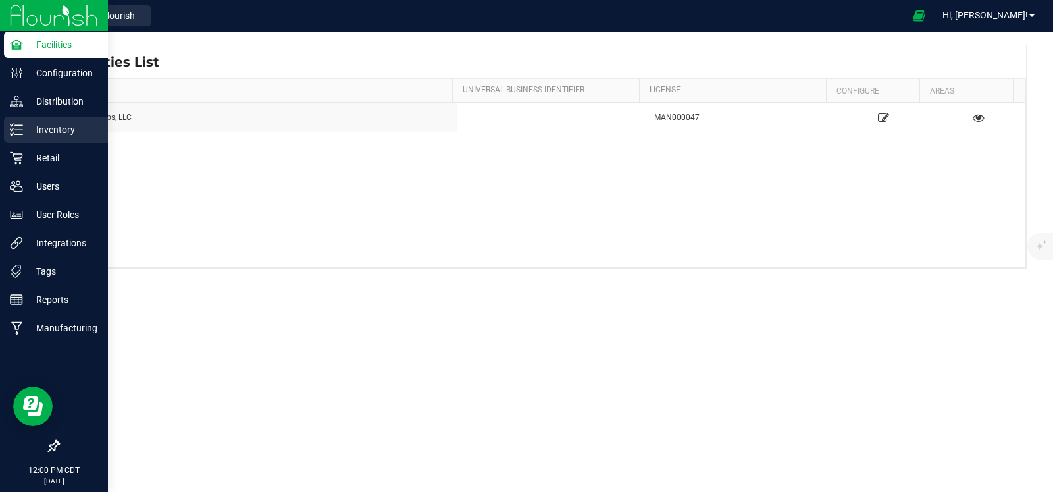
click at [38, 130] on p "Inventory" at bounding box center [62, 130] width 79 height 16
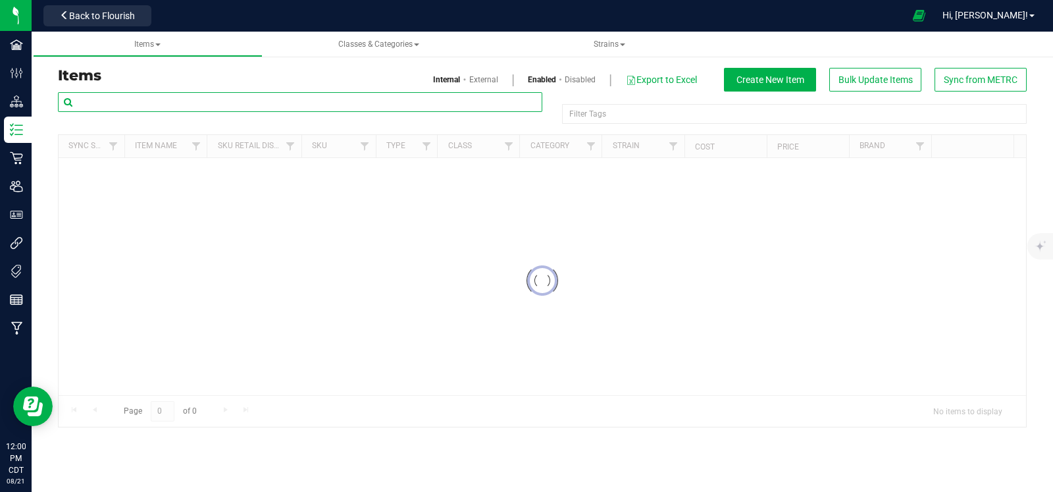
click at [128, 99] on input "text" at bounding box center [300, 102] width 484 height 20
paste input "M00002365560: SafeBet - Blunt 1g - Final Packaging - Lovie-2365560"
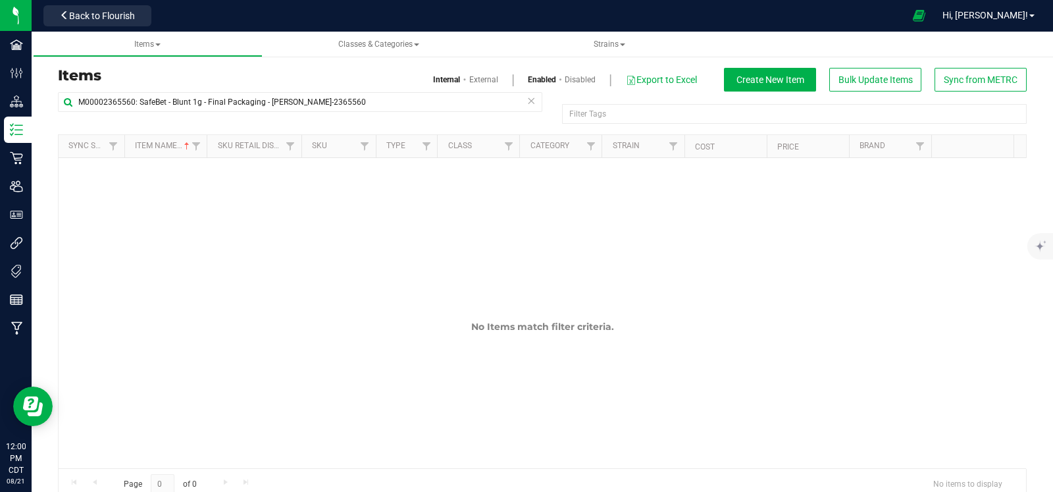
click at [566, 76] on link "Disabled" at bounding box center [580, 80] width 31 height 12
click at [528, 77] on link "Enabled" at bounding box center [542, 80] width 29 height 12
click at [566, 74] on link "Disabled" at bounding box center [580, 80] width 31 height 12
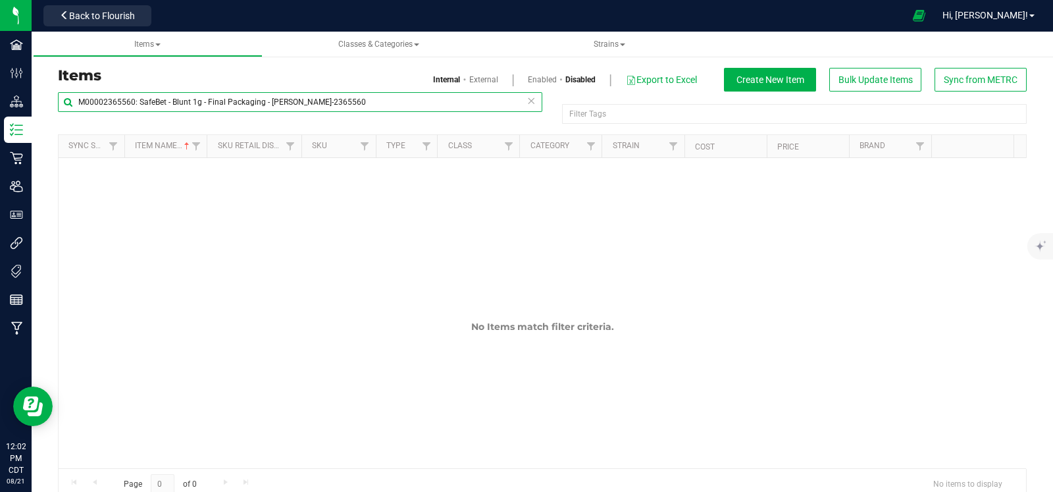
click at [395, 105] on input "M00002365560: SafeBet - Blunt 1g - Final Packaging - Lovie-2365560" at bounding box center [300, 102] width 484 height 20
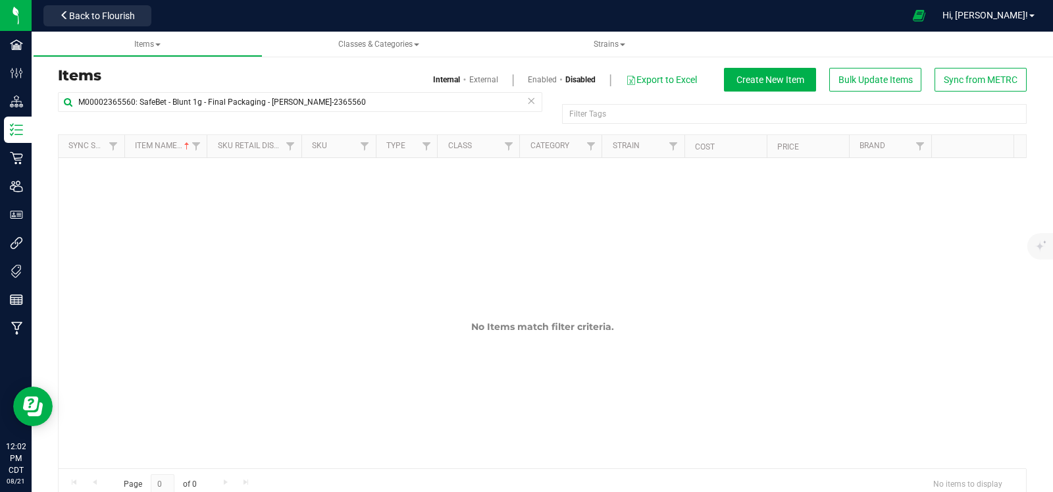
click at [528, 84] on link "Enabled" at bounding box center [542, 80] width 29 height 12
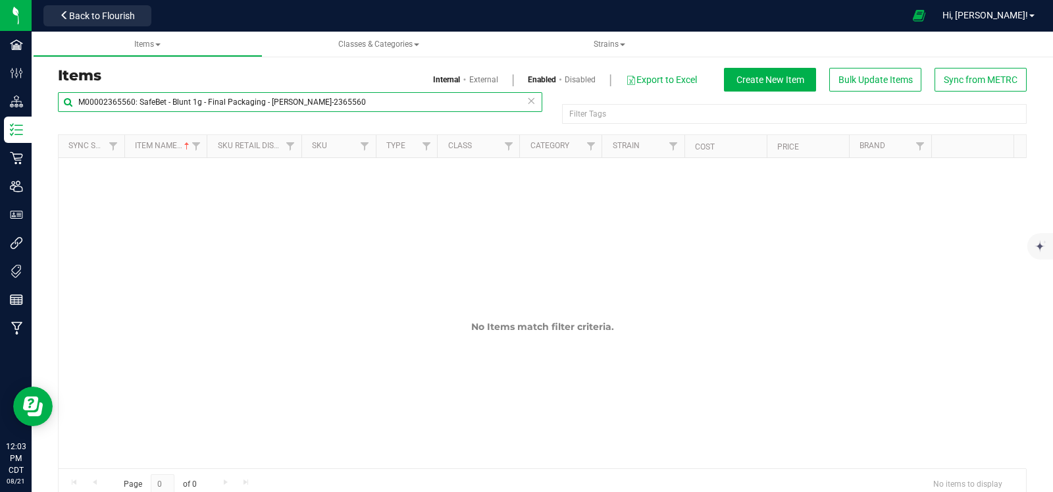
click at [240, 100] on input "M00002365560: SafeBet - Blunt 1g - Final Packaging - Lovie-2365560" at bounding box center [300, 102] width 484 height 20
paste input "text"
type input "M00002365560: SafeBet - Blunt 1g - Final Packaging - Lovie"
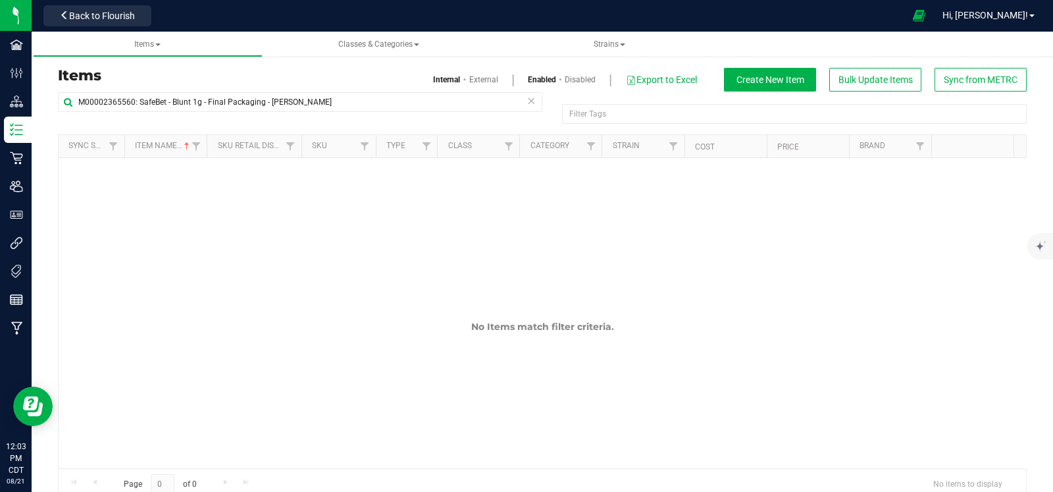
click at [566, 77] on link "Disabled" at bounding box center [580, 80] width 31 height 12
click at [528, 80] on link "Enabled" at bounding box center [542, 80] width 29 height 12
click at [1035, 219] on icon "mute" at bounding box center [1039, 220] width 12 height 12
